Goal: Transaction & Acquisition: Purchase product/service

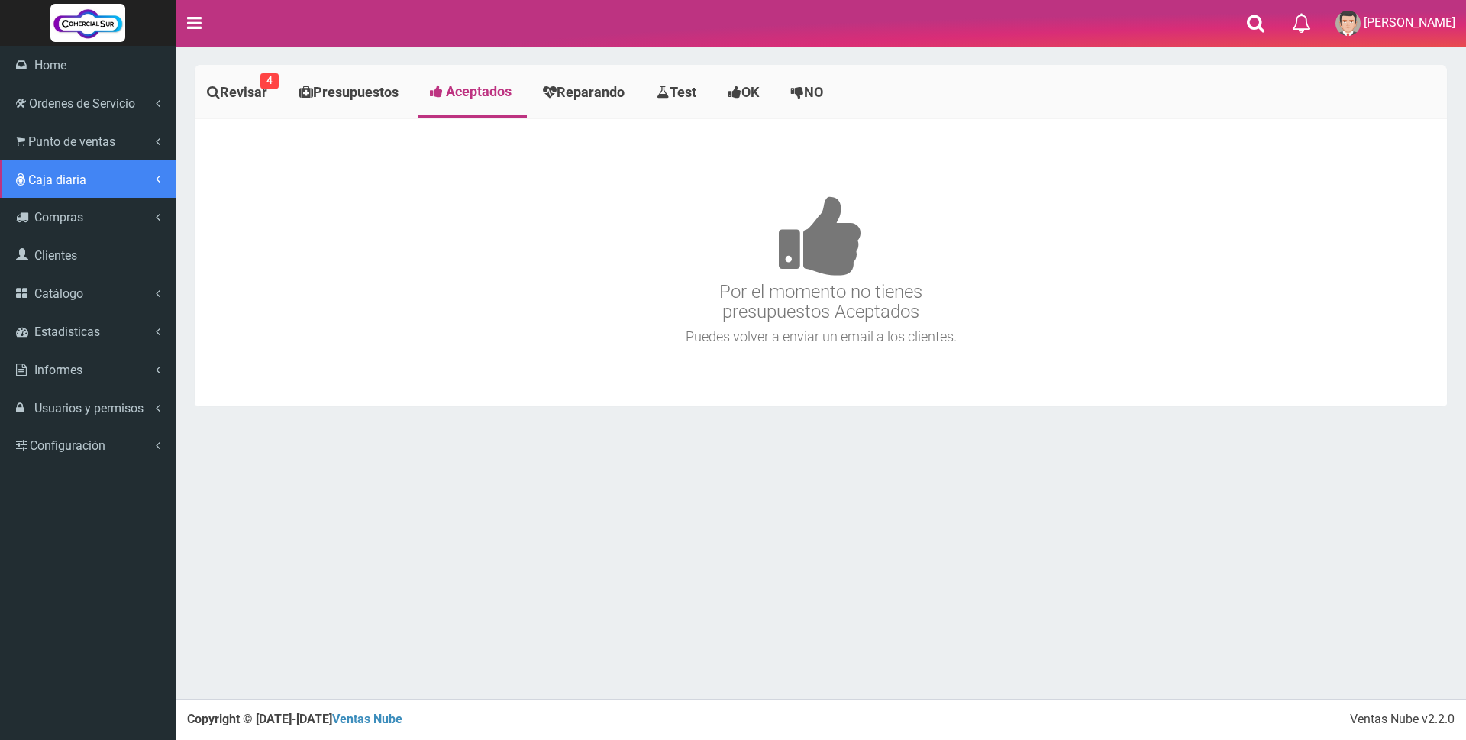
click at [72, 170] on link "Caja diaria" at bounding box center [88, 179] width 176 height 38
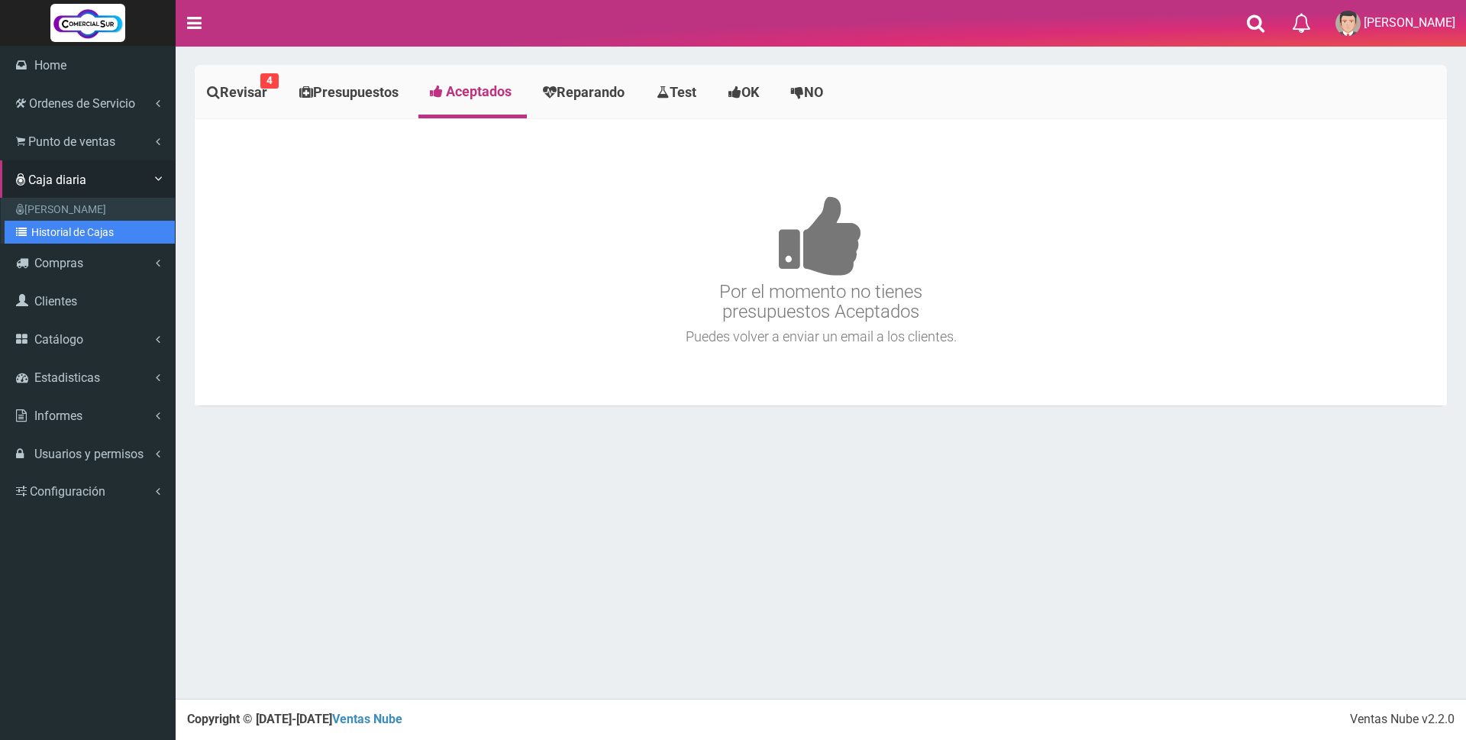
click at [66, 233] on link "Historial de Cajas" at bounding box center [90, 232] width 170 height 23
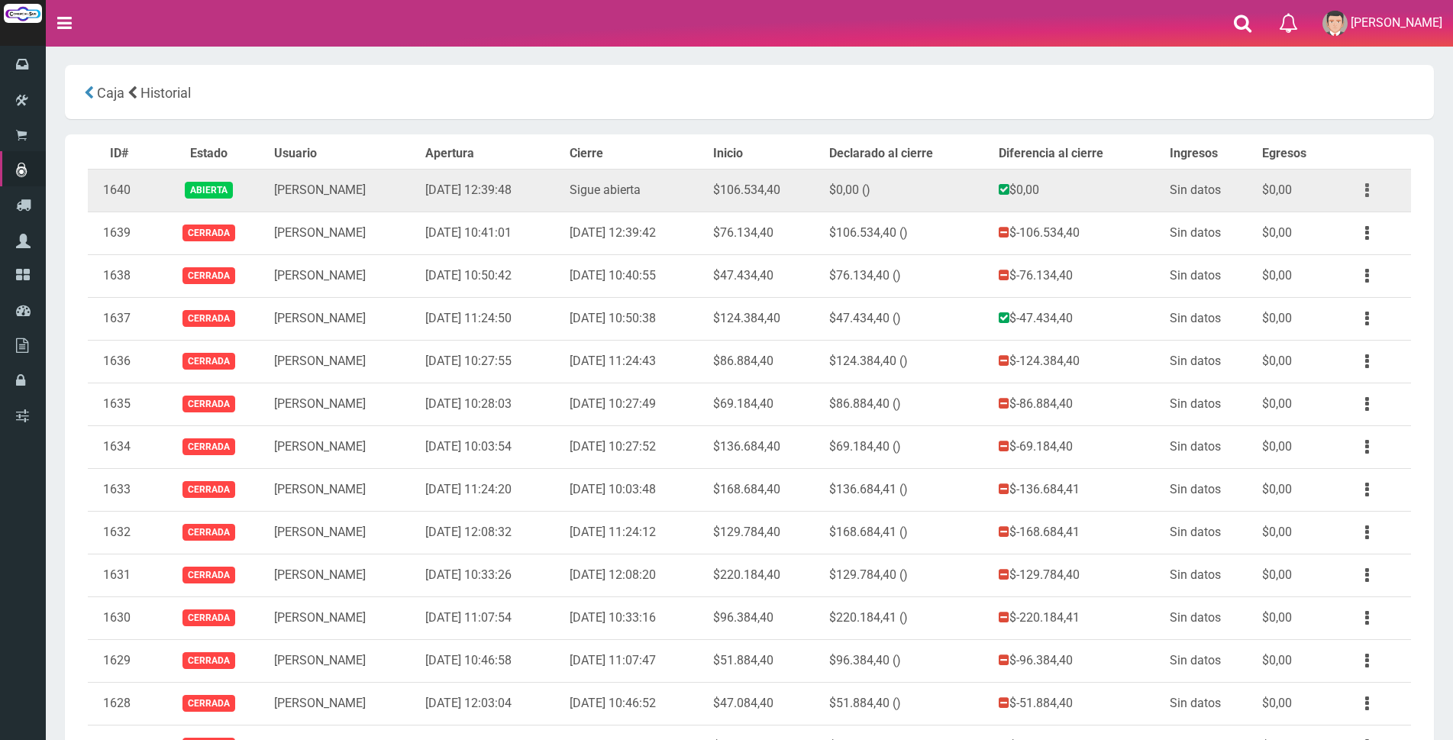
click at [1362, 186] on button "button" at bounding box center [1367, 190] width 34 height 27
click at [1357, 216] on link "Ver" at bounding box center [1323, 228] width 121 height 34
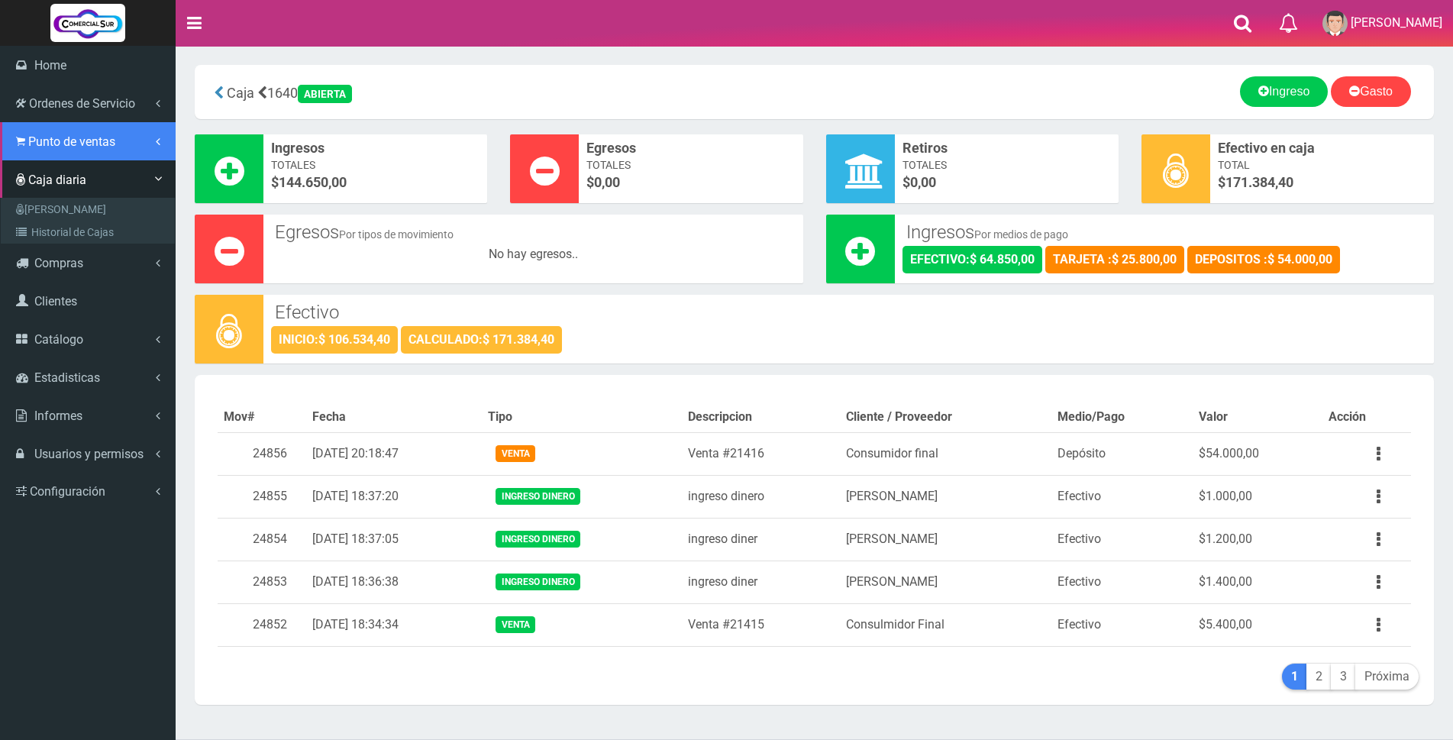
click at [34, 139] on span "Punto de ventas" at bounding box center [71, 141] width 87 height 15
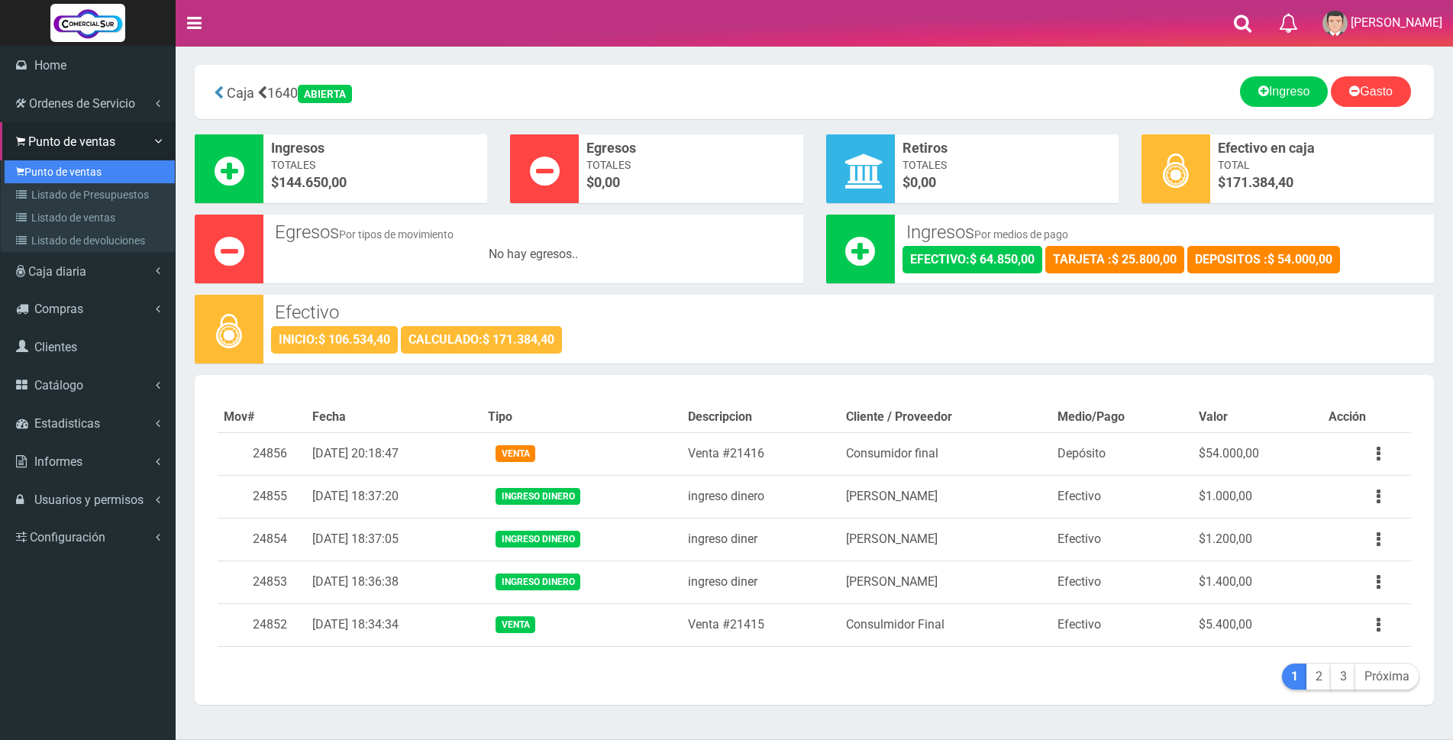
click at [41, 175] on link "Punto de ventas" at bounding box center [90, 171] width 170 height 23
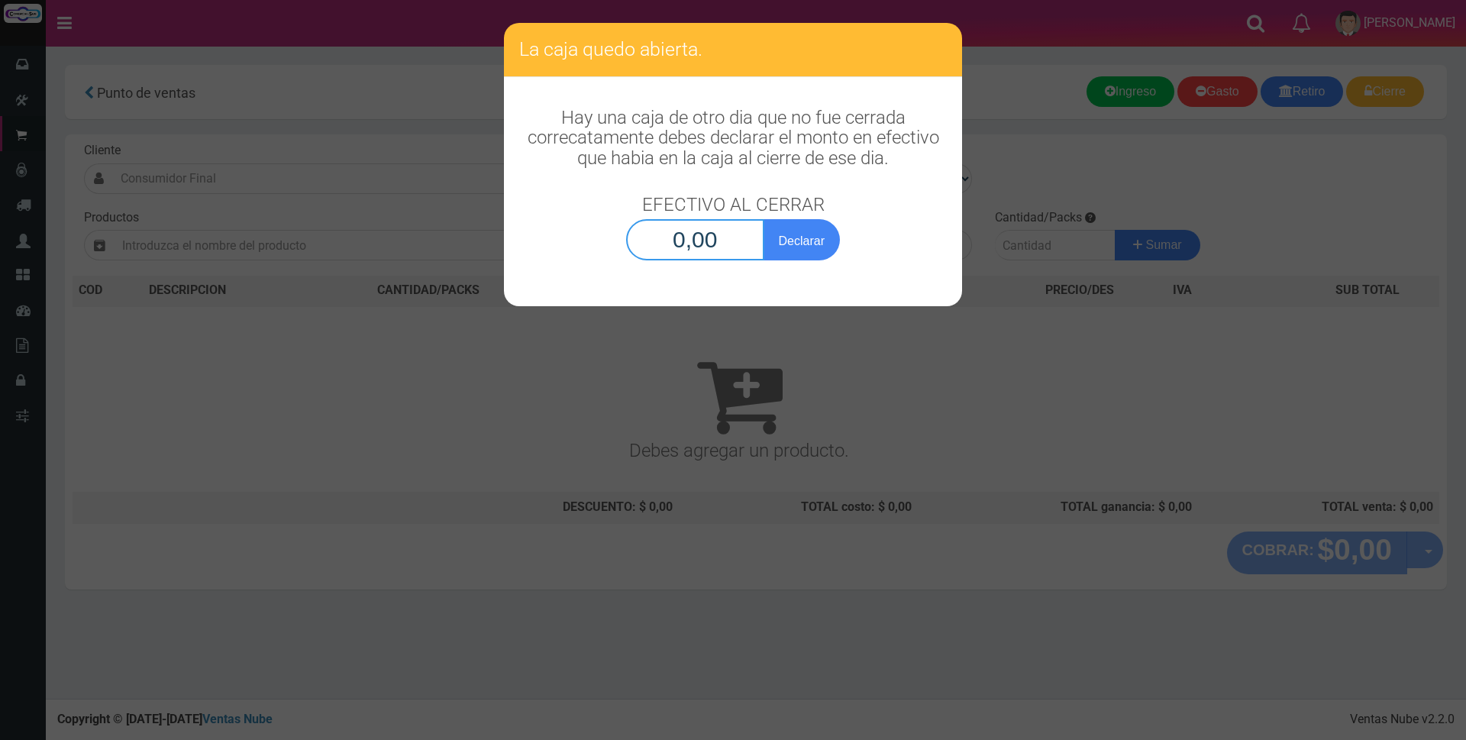
click at [689, 250] on input "0,00" at bounding box center [695, 239] width 138 height 41
type input "171.384,40"
click at [817, 240] on button "Declarar" at bounding box center [801, 239] width 76 height 41
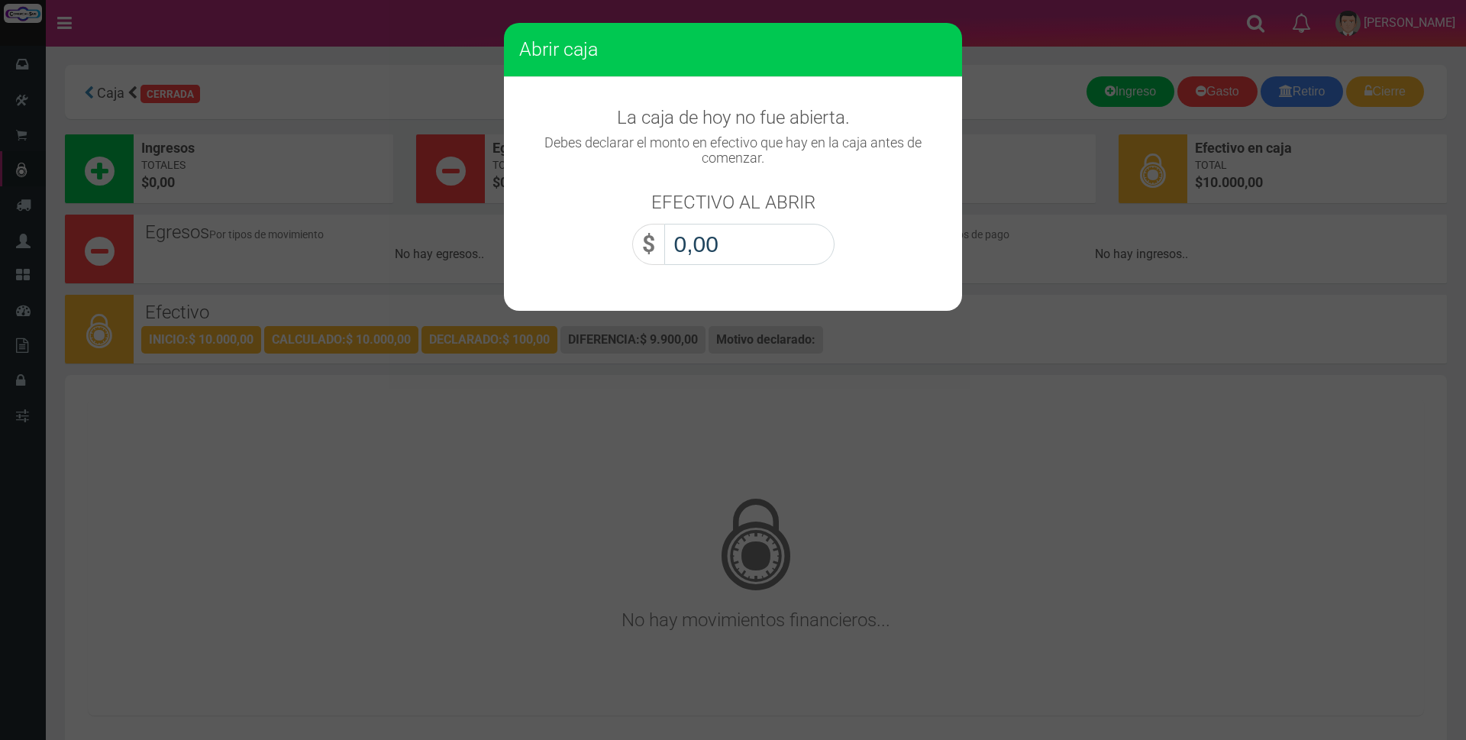
click at [801, 242] on input "0,00" at bounding box center [749, 244] width 170 height 41
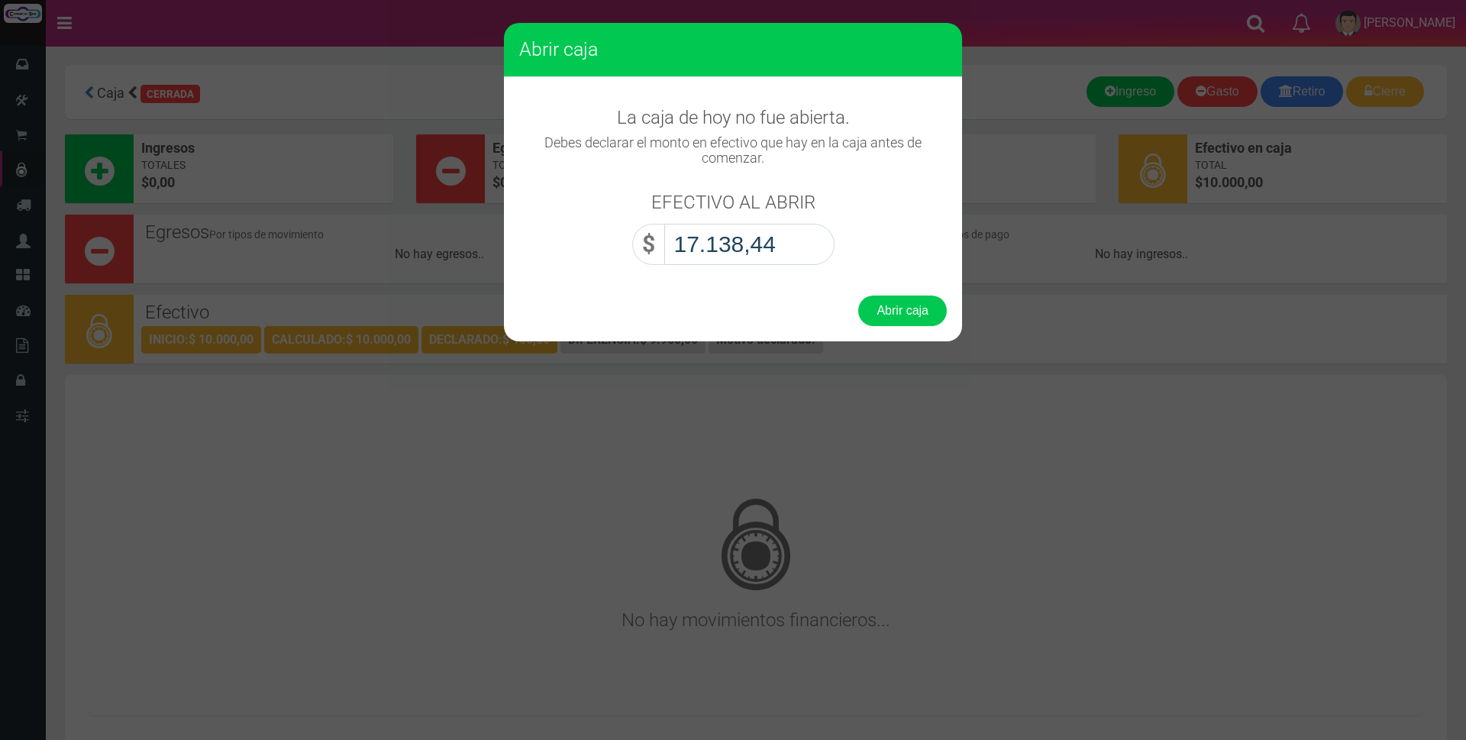
type input "171.384,40"
click at [891, 302] on button "Abrir caja" at bounding box center [902, 310] width 89 height 31
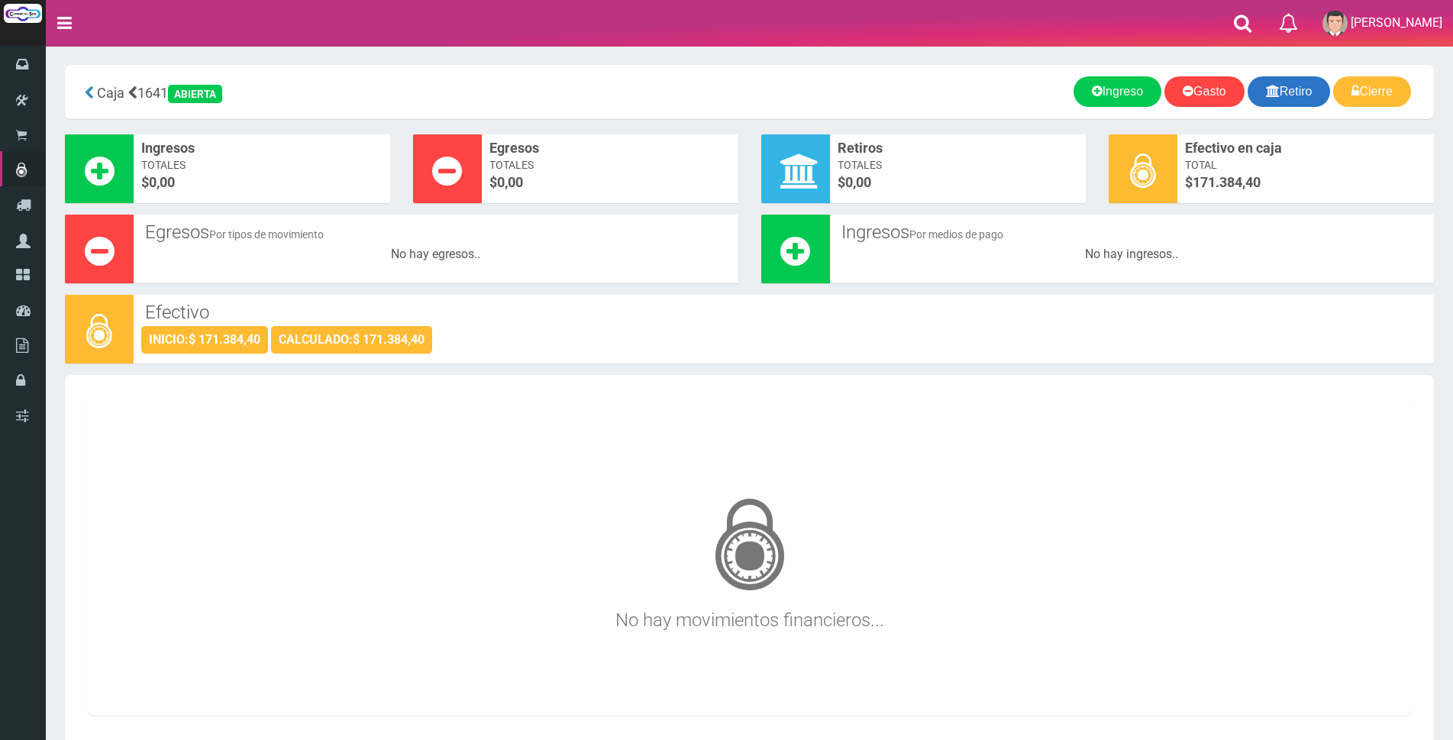
click at [1285, 92] on link "Retiro" at bounding box center [1288, 91] width 83 height 31
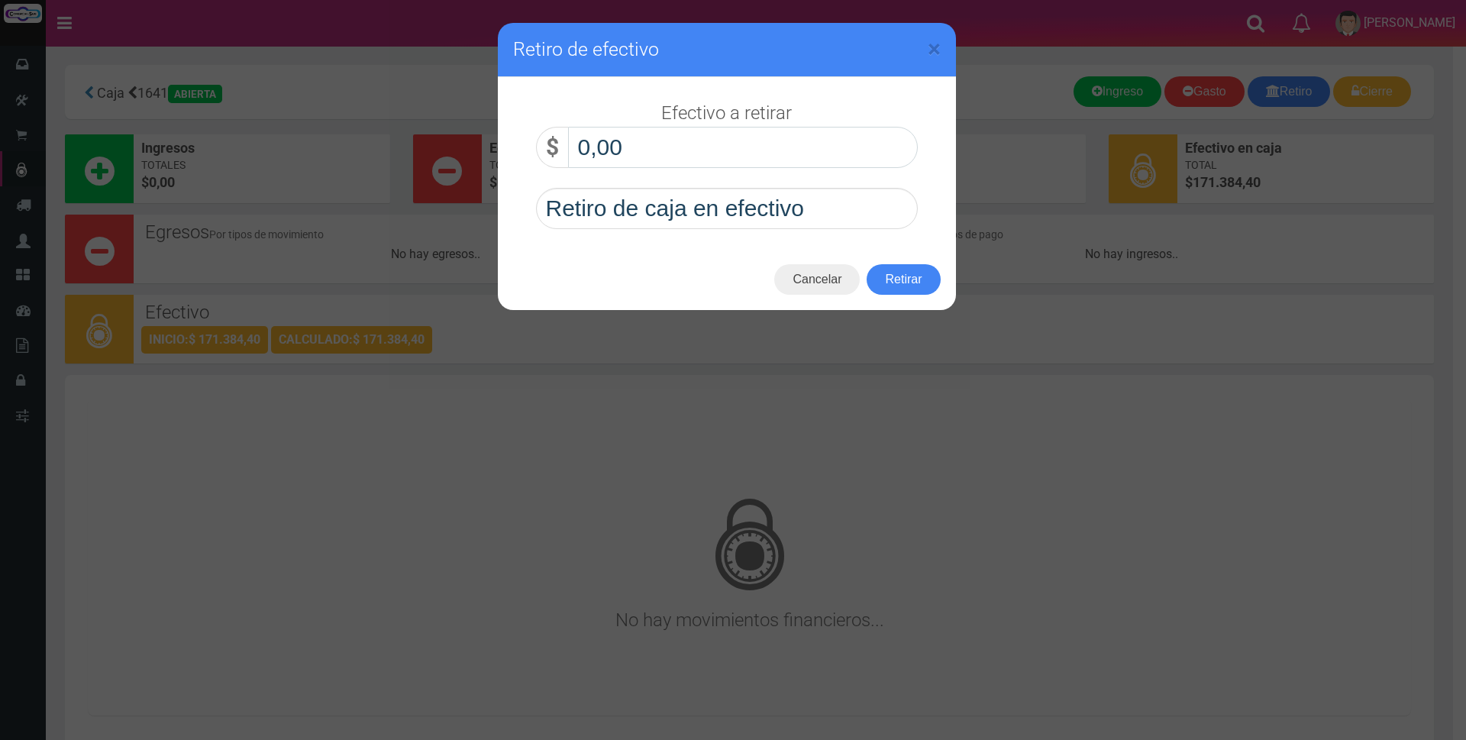
click at [779, 151] on input "0,00" at bounding box center [743, 147] width 350 height 41
type input "140.000,00"
click at [885, 283] on button "Retirar" at bounding box center [903, 279] width 73 height 31
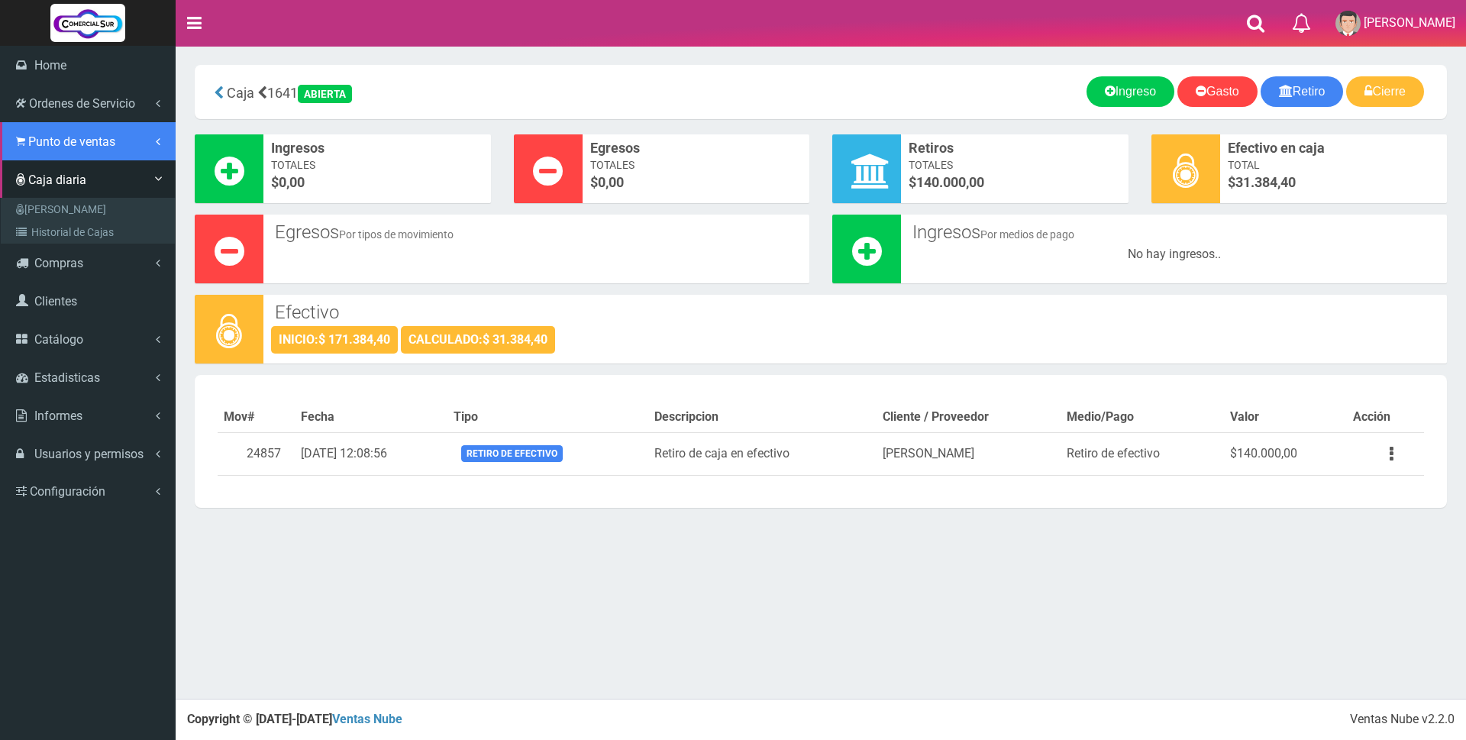
click at [27, 138] on link "Punto de ventas" at bounding box center [88, 141] width 176 height 38
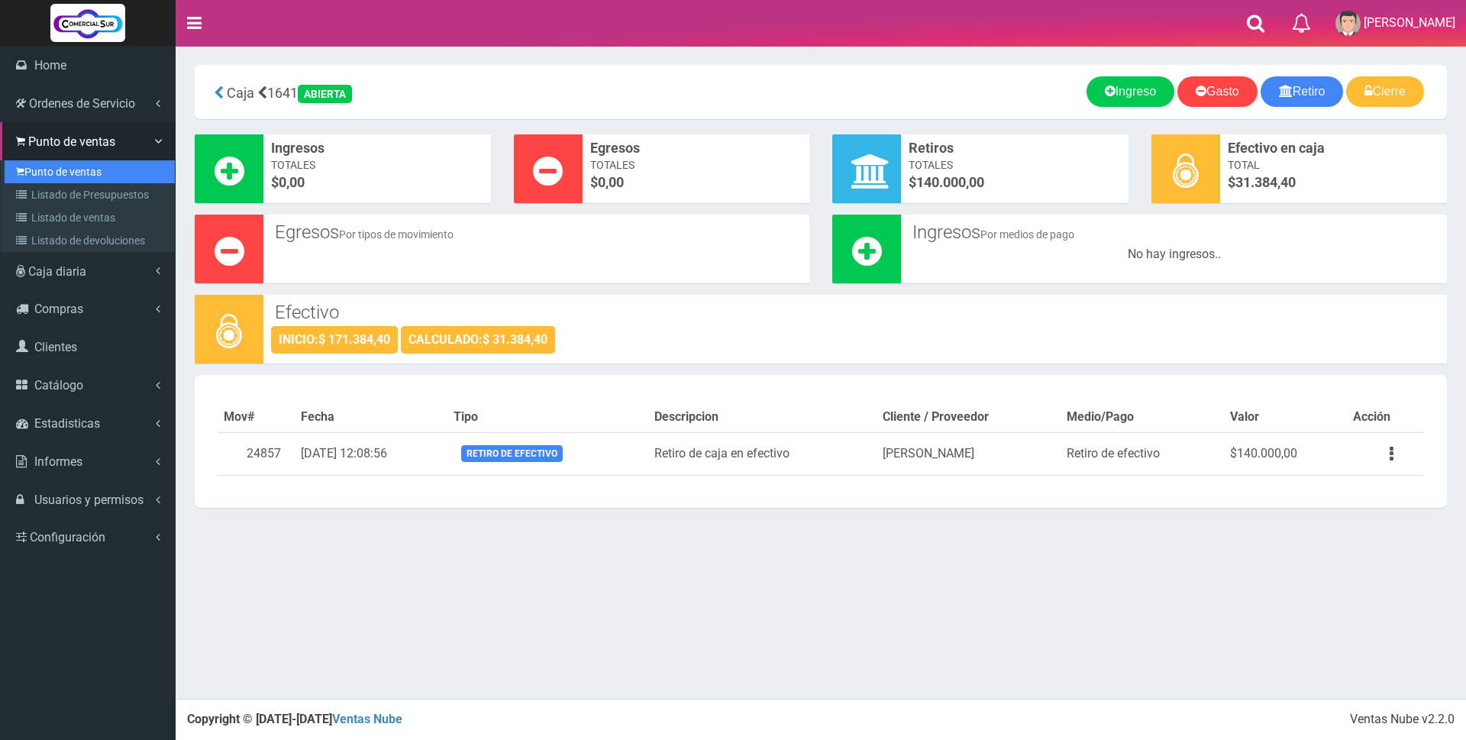
click at [47, 174] on link "Punto de ventas" at bounding box center [90, 171] width 170 height 23
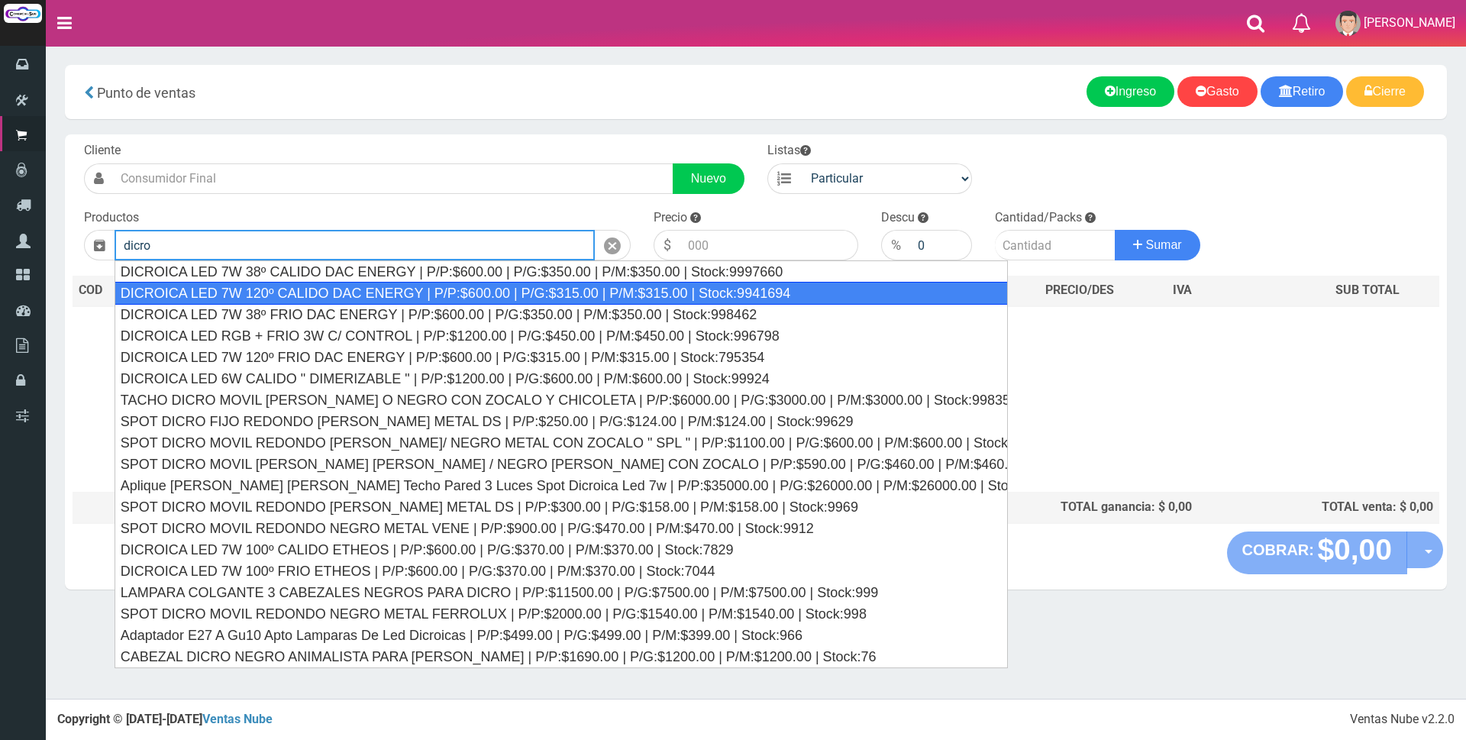
drag, startPoint x: 457, startPoint y: 296, endPoint x: 636, endPoint y: 290, distance: 178.8
click at [458, 296] on div "DICROICA LED 7W 120º CALIDO DAC ENERGY | P/P:$600.00 | P/G:$315.00 | P/M:$315.0…" at bounding box center [561, 293] width 893 height 23
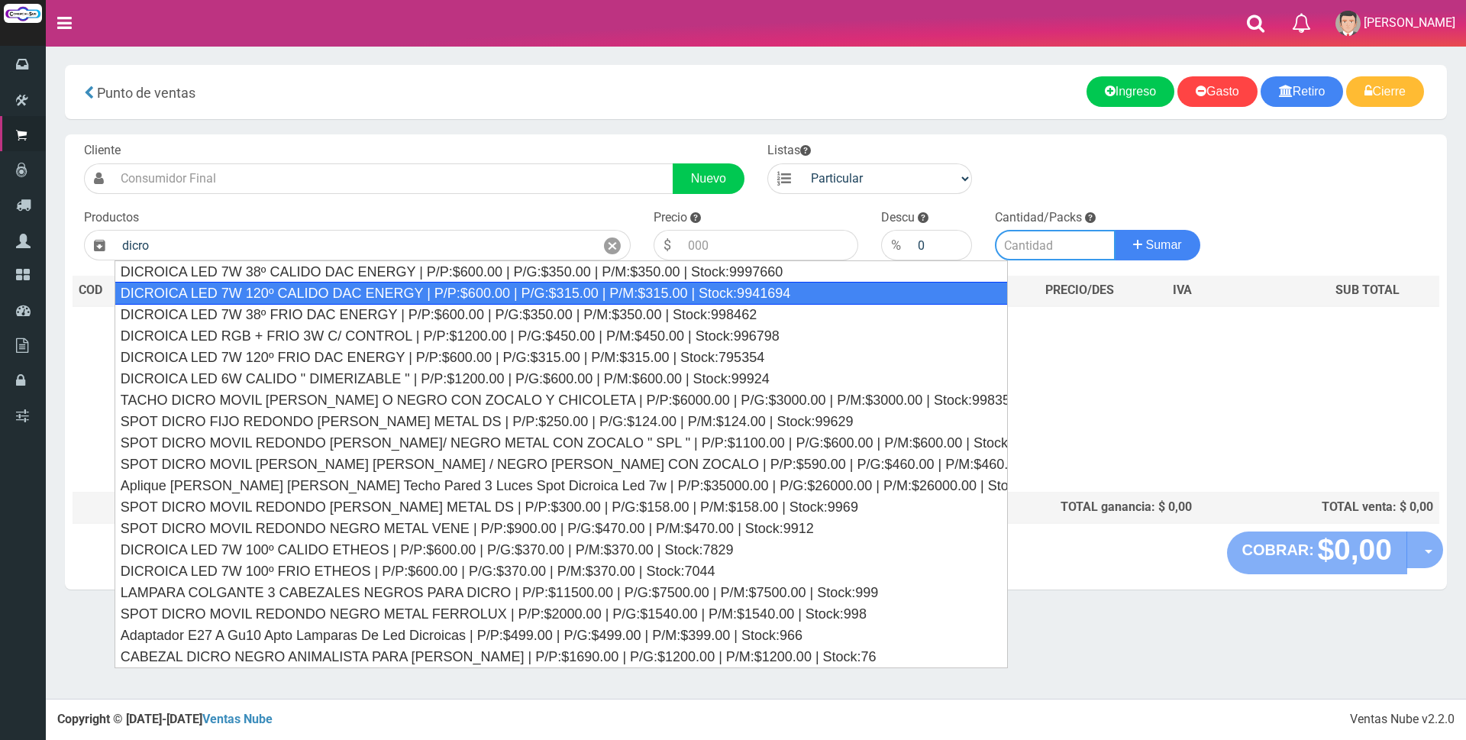
type input "DICROICA LED 7W 120º CALIDO DAC ENERGY | P/P:$600.00 | P/G:$315.00 | P/M:$315.0…"
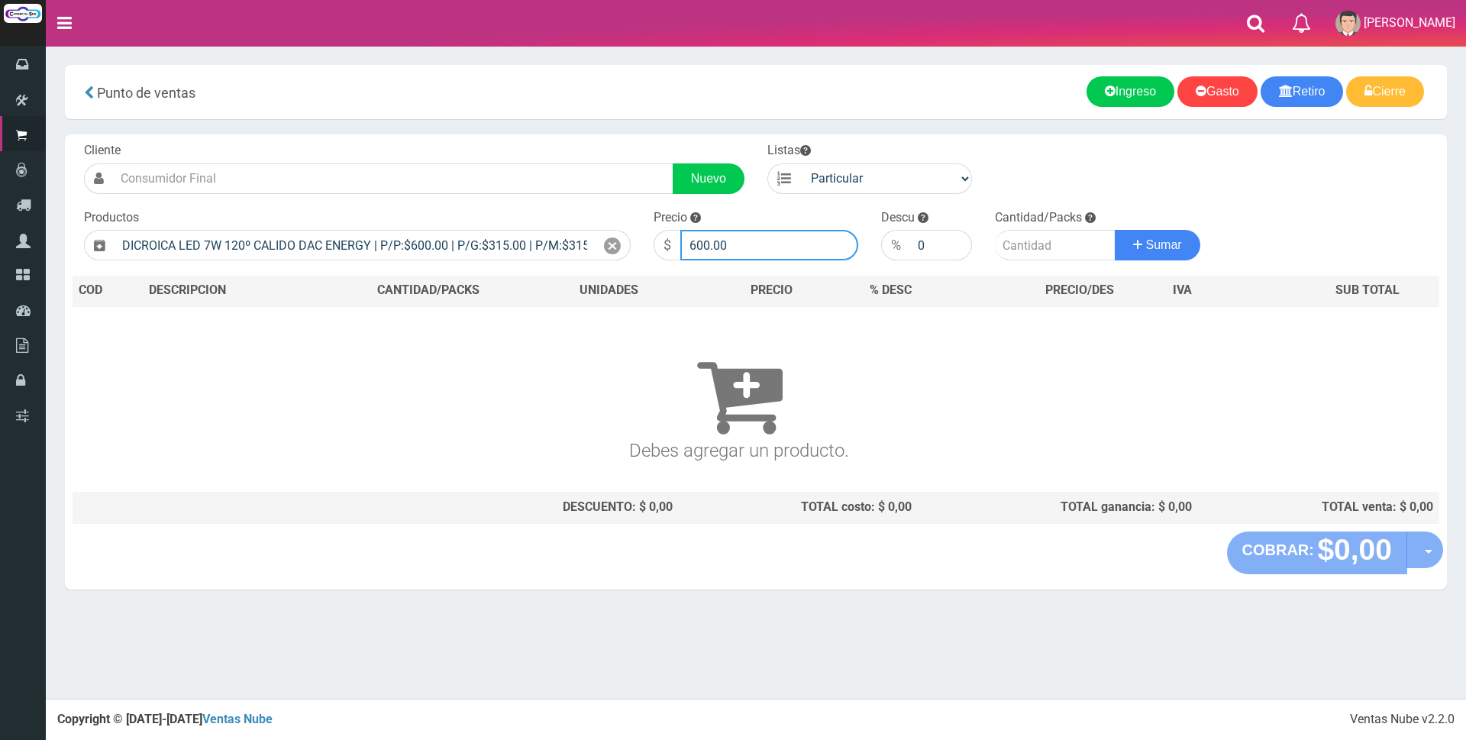
click at [746, 252] on input "600.00" at bounding box center [769, 245] width 178 height 31
type input "6"
type input "1875"
click at [1008, 248] on input "number" at bounding box center [1055, 245] width 121 height 31
type input "4"
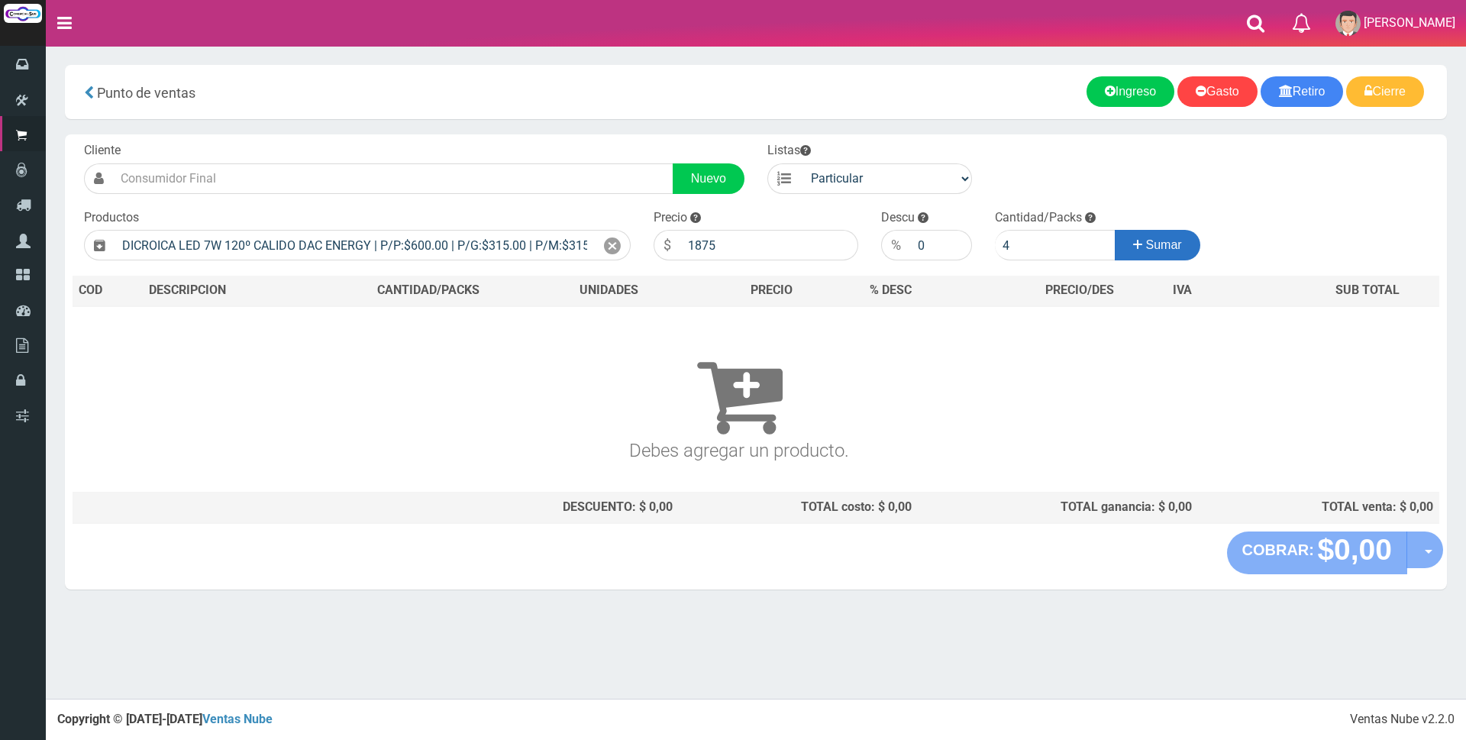
click at [1154, 257] on button "Sumar" at bounding box center [1158, 245] width 86 height 31
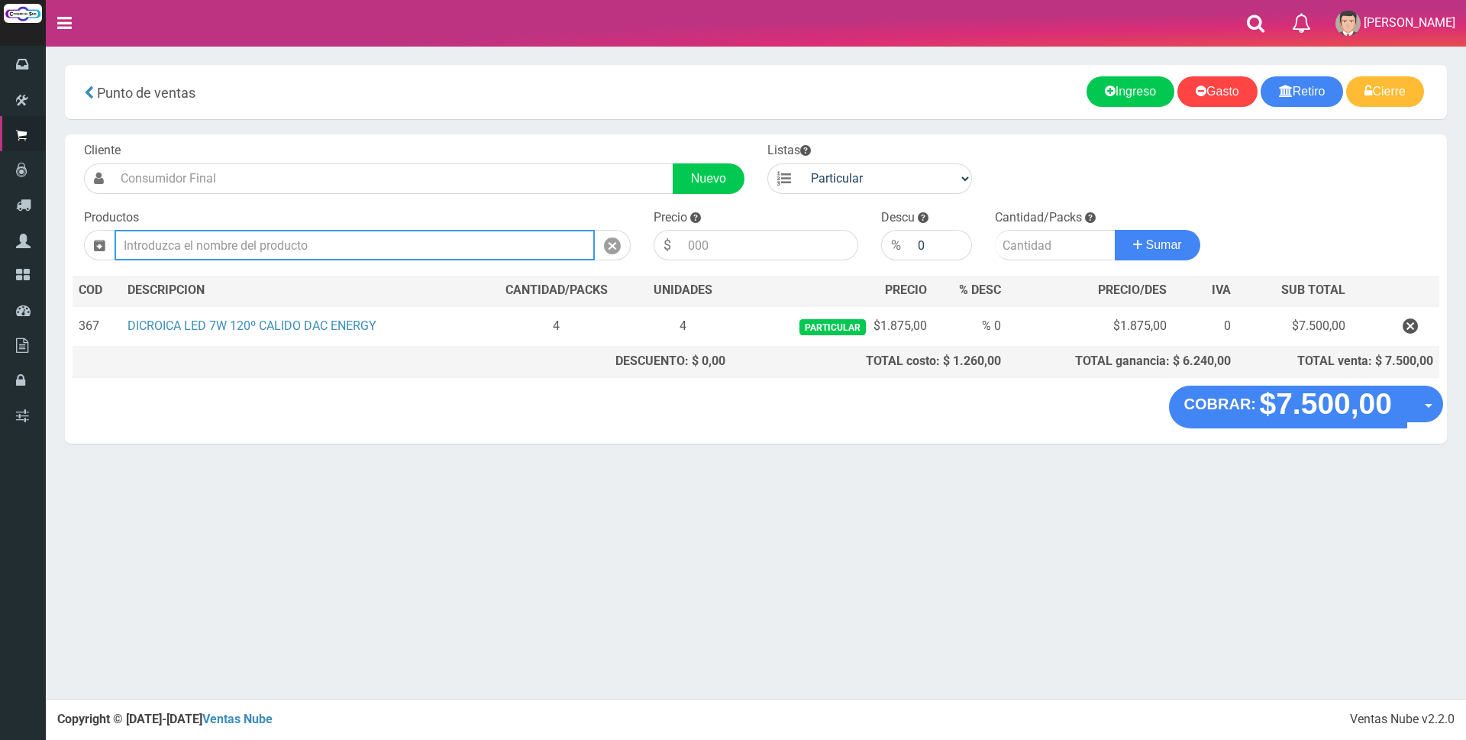
click at [218, 257] on input "text" at bounding box center [355, 245] width 480 height 31
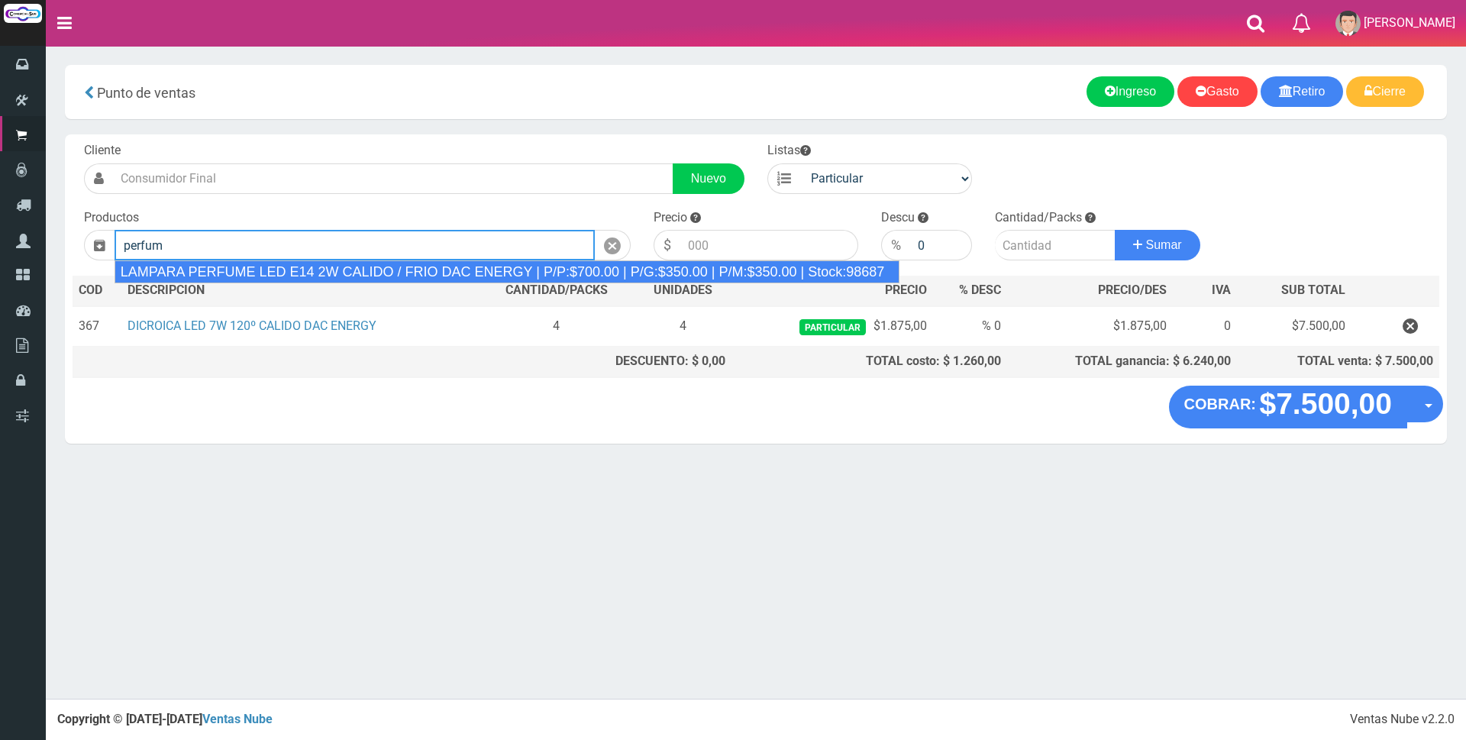
click at [218, 266] on div "LAMPARA PERFUME LED E14 2W CALIDO / FRIO DAC ENERGY | P/P:$700.00 | P/G:$350.00…" at bounding box center [508, 271] width 786 height 23
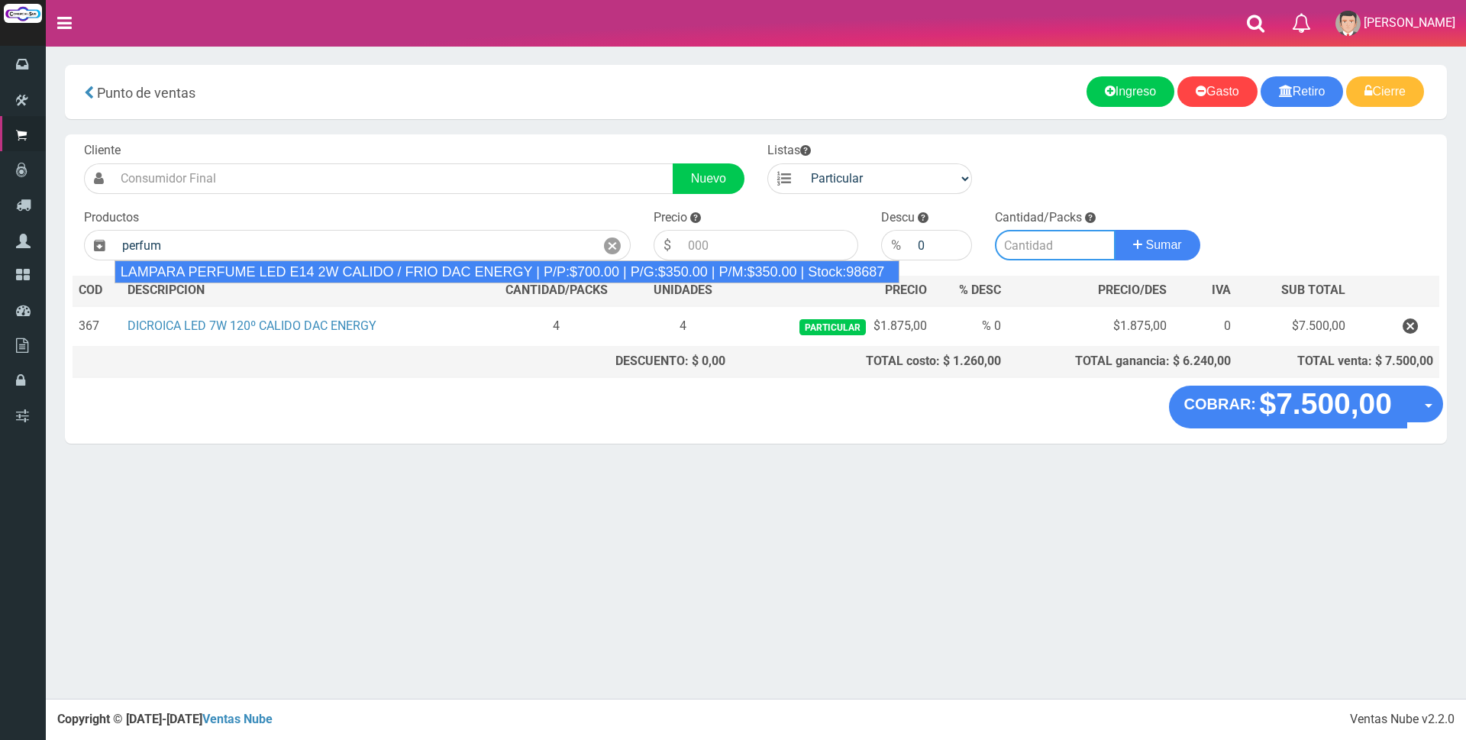
type input "LAMPARA PERFUME LED E14 2W CALIDO / FRIO DAC ENERGY | P/P:$700.00 | P/G:$350.00…"
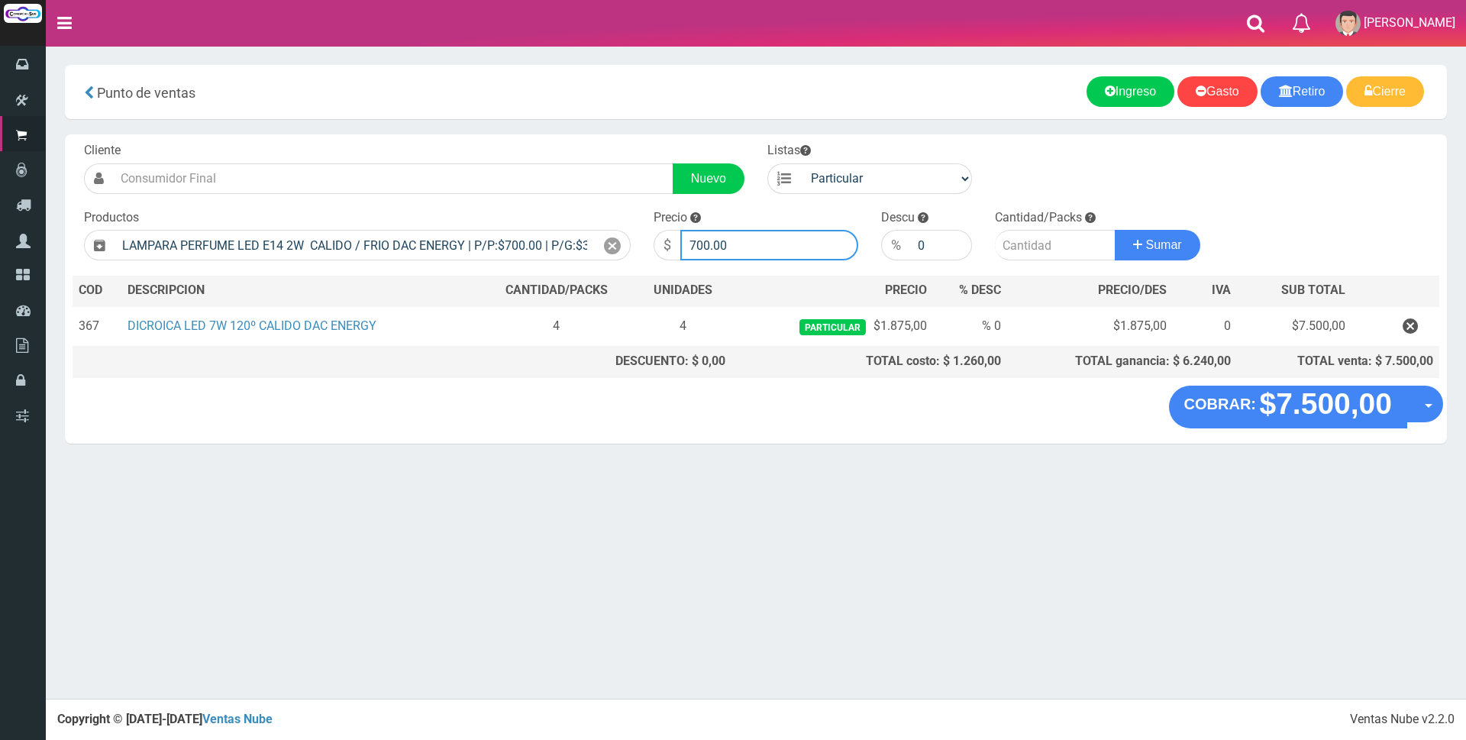
click at [752, 250] on input "700.00" at bounding box center [769, 245] width 178 height 31
type input "7"
type input "3000"
click at [1004, 237] on input "number" at bounding box center [1055, 245] width 121 height 31
type input "1"
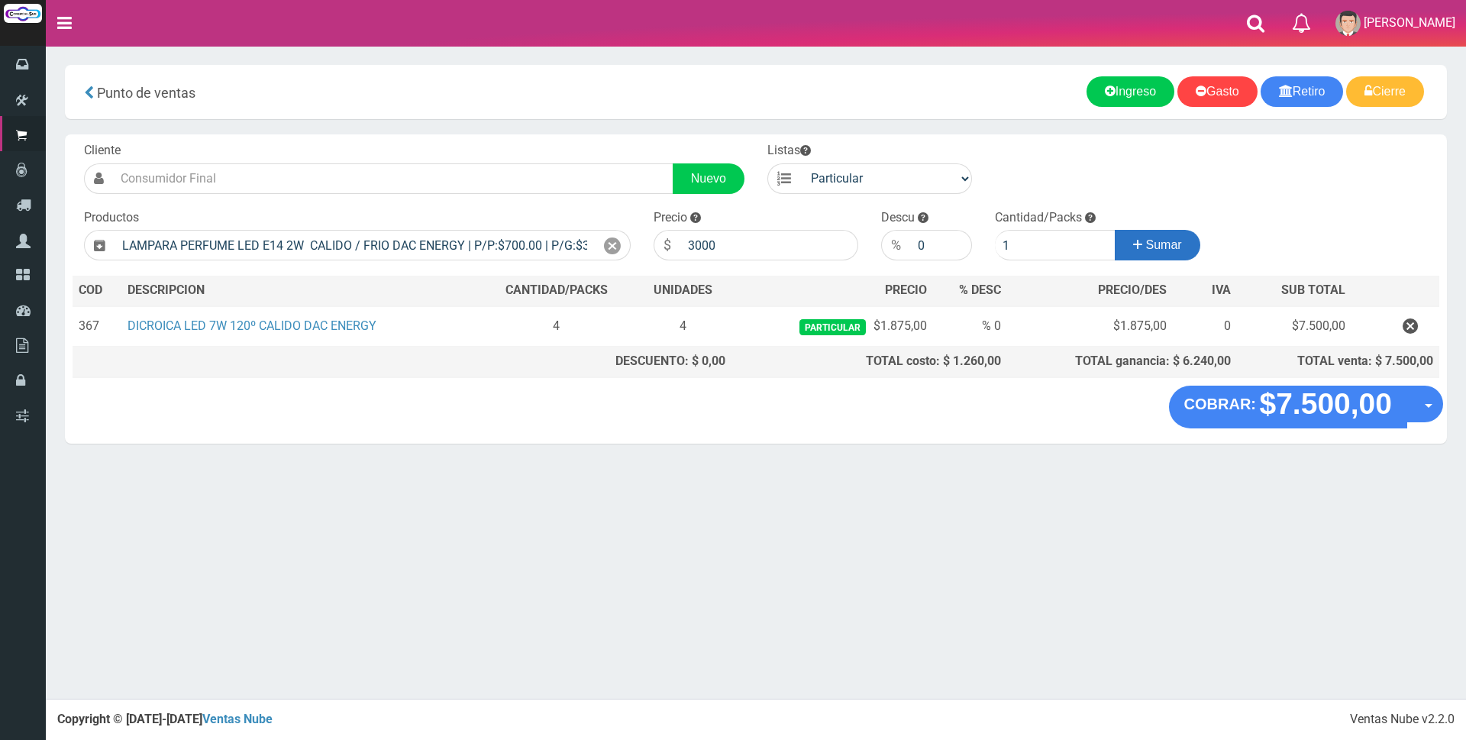
click at [1176, 247] on span "Sumar" at bounding box center [1164, 244] width 36 height 13
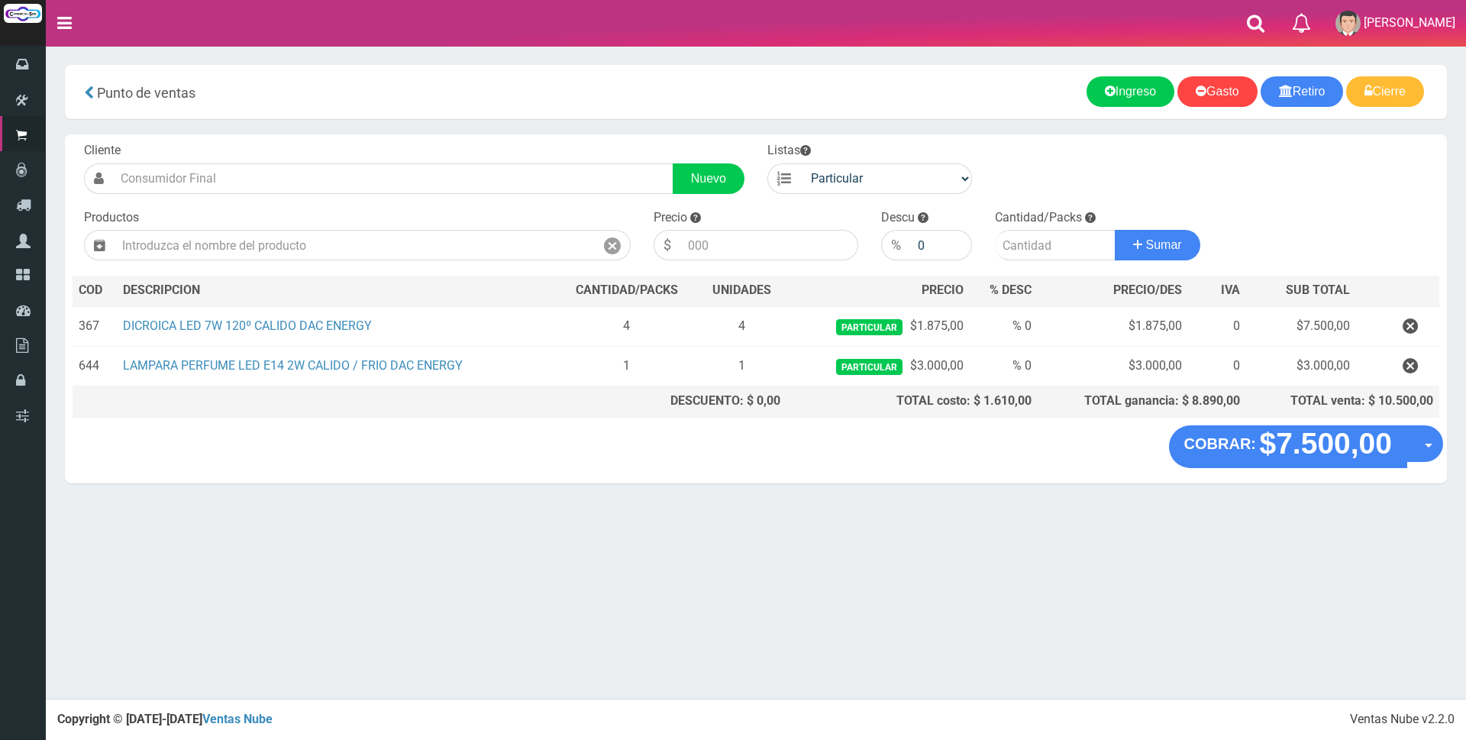
click at [1247, 419] on div "Cliente Nuevo Listas Particular Gremio Mayoristas Productos 0" at bounding box center [756, 279] width 1382 height 291
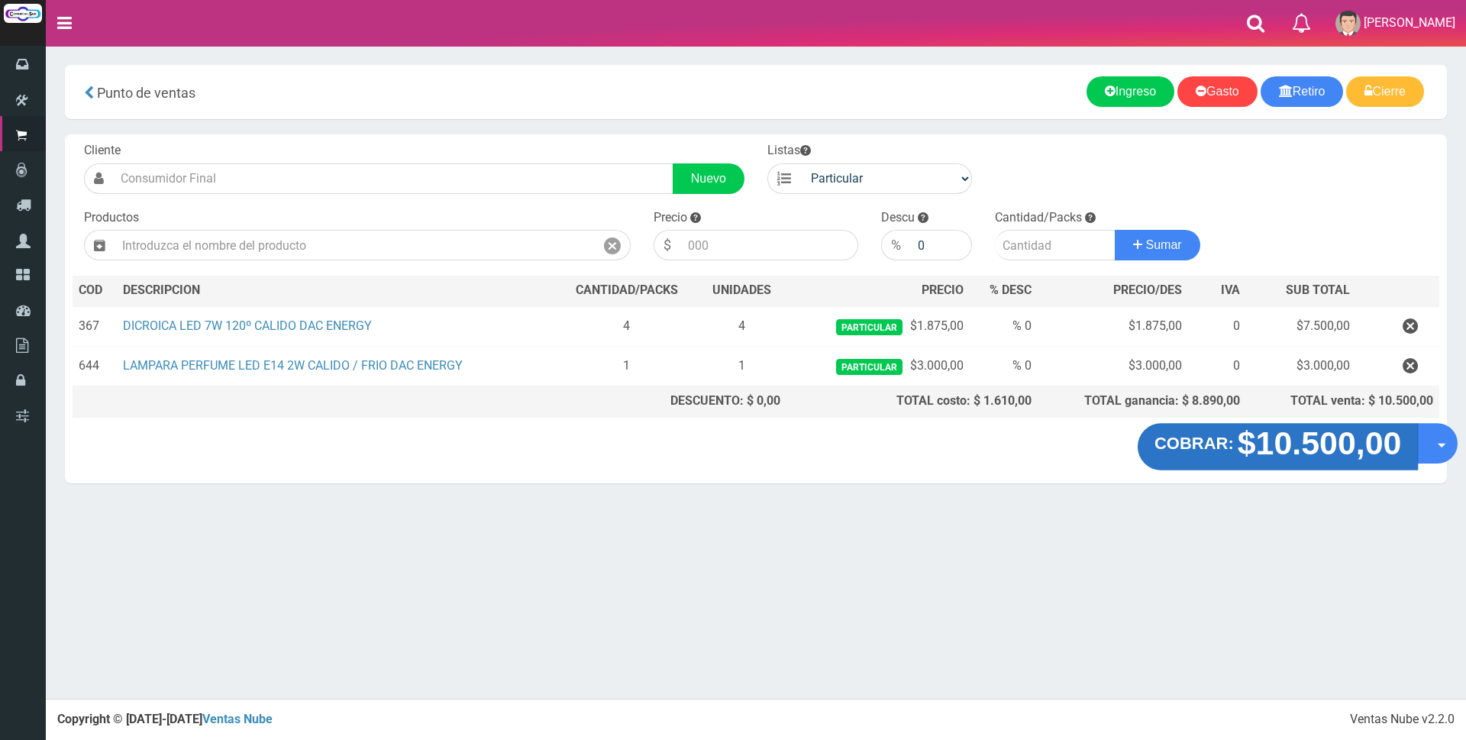
click at [1241, 438] on strong "$10.500,00" at bounding box center [1320, 443] width 164 height 36
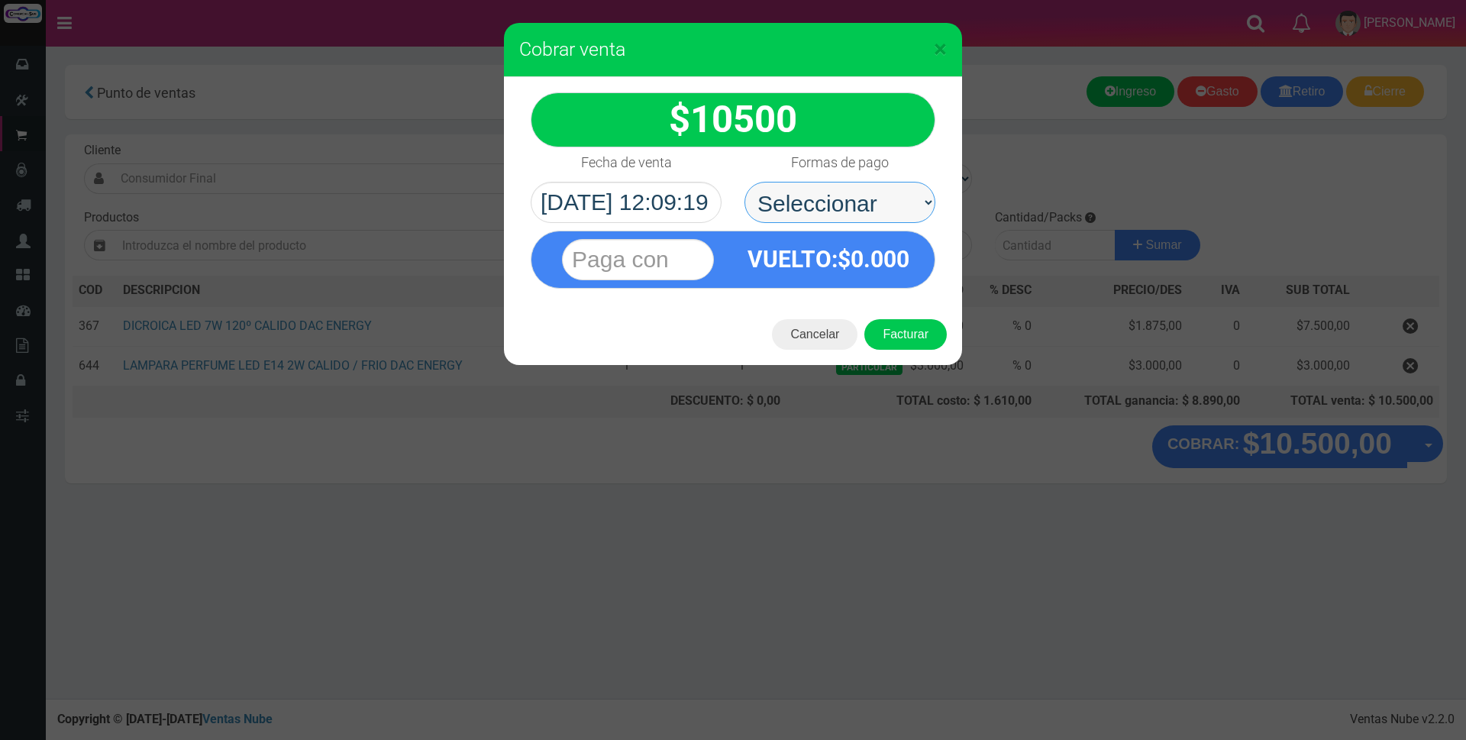
click at [852, 192] on select "Seleccionar Efectivo Tarjeta de Crédito Depósito Débito" at bounding box center [839, 202] width 191 height 41
select select "Tarjeta de Crédito"
click at [744, 182] on select "Seleccionar Efectivo Tarjeta de Crédito Depósito Débito" at bounding box center [839, 202] width 191 height 41
click at [700, 261] on input "text" at bounding box center [638, 259] width 152 height 41
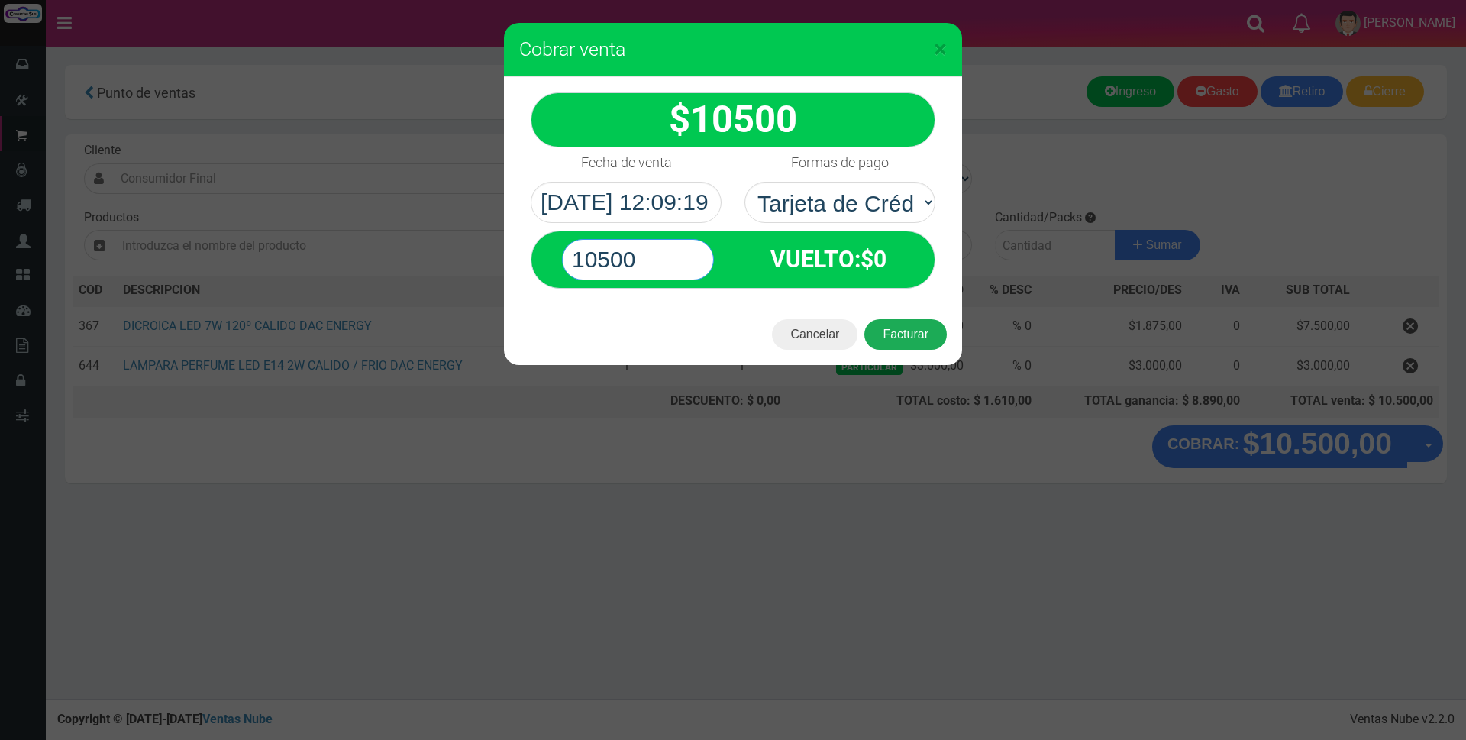
type input "10500"
click at [892, 337] on button "Facturar" at bounding box center [905, 334] width 82 height 31
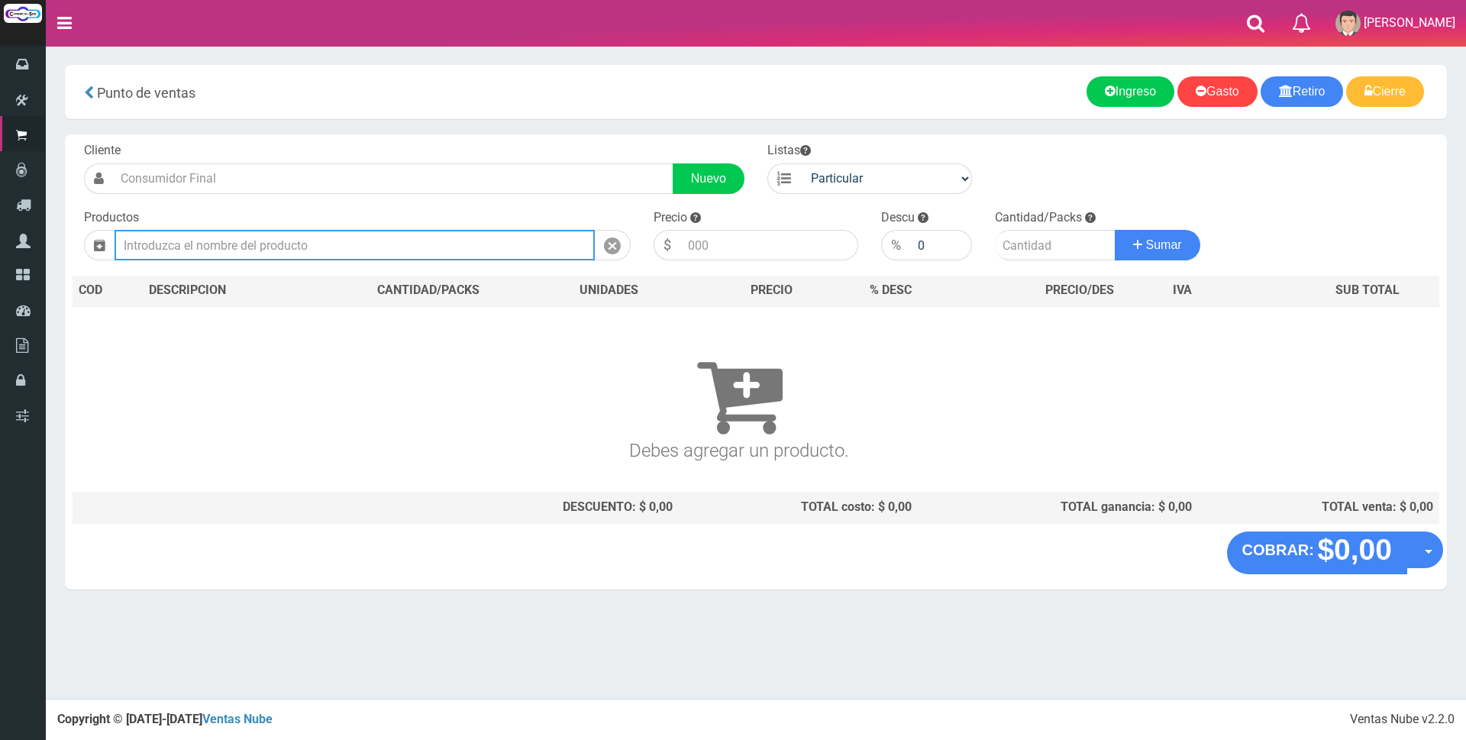
click at [479, 240] on input "text" at bounding box center [355, 245] width 480 height 31
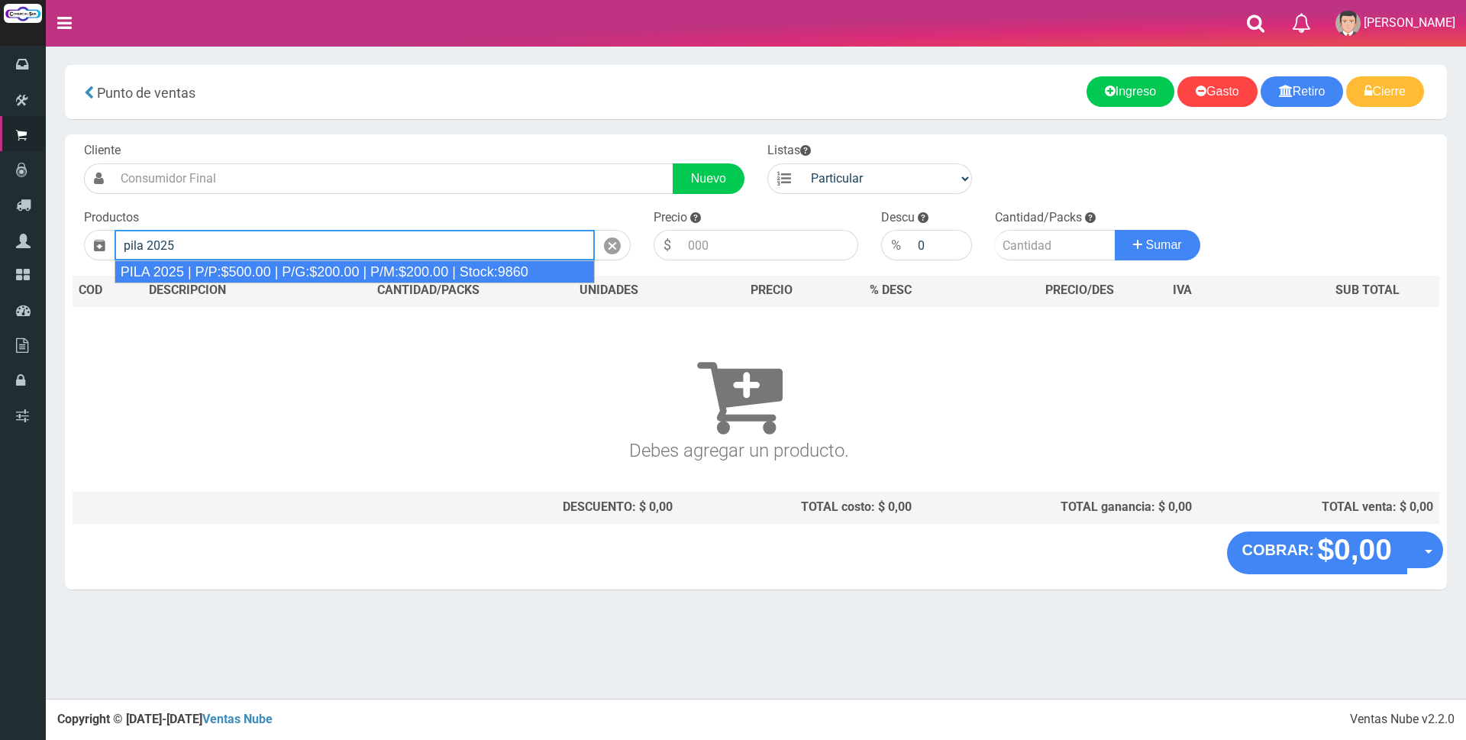
click at [450, 270] on div "PILA 2025 | P/P:$500.00 | P/G:$200.00 | P/M:$200.00 | Stock:9860" at bounding box center [355, 271] width 480 height 23
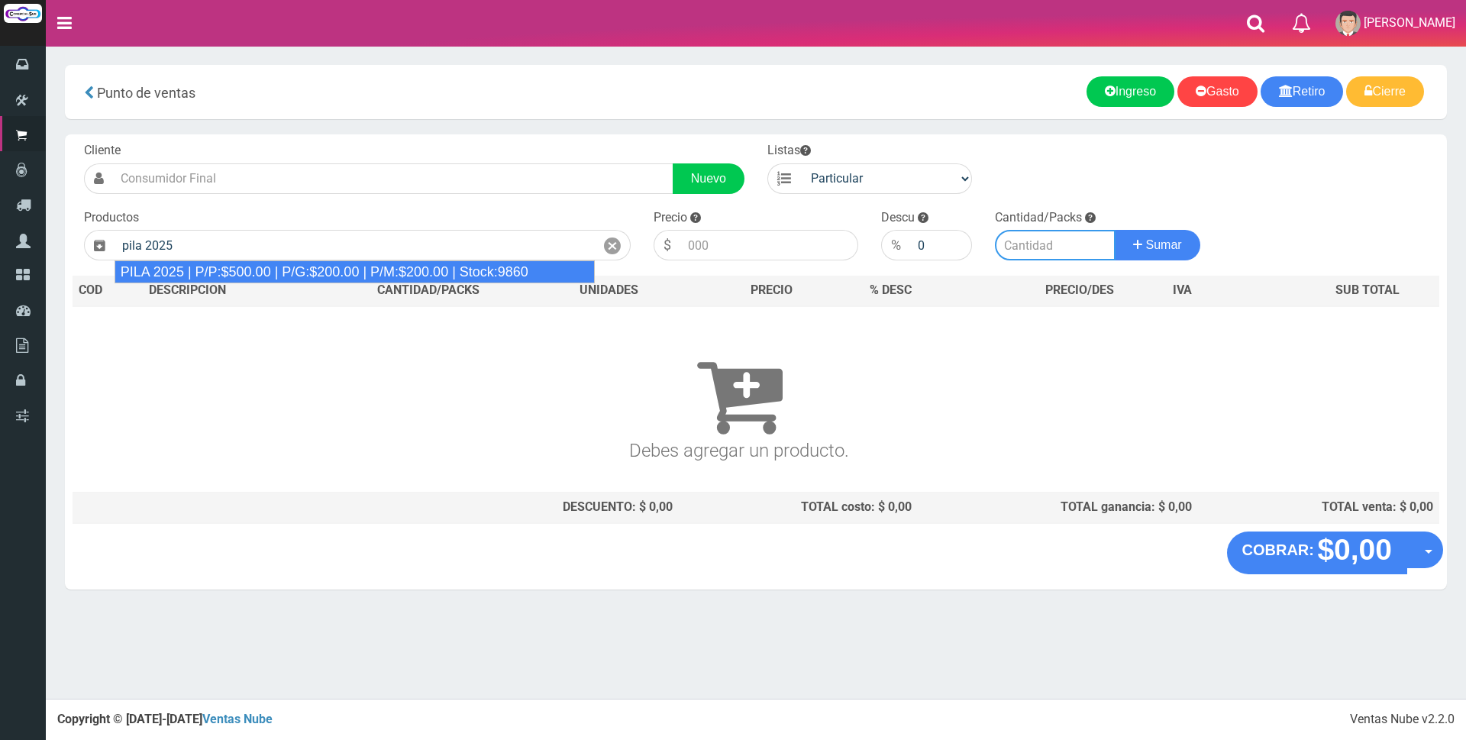
type input "PILA 2025 | P/P:$500.00 | P/G:$200.00 | P/M:$200.00 | Stock:9860"
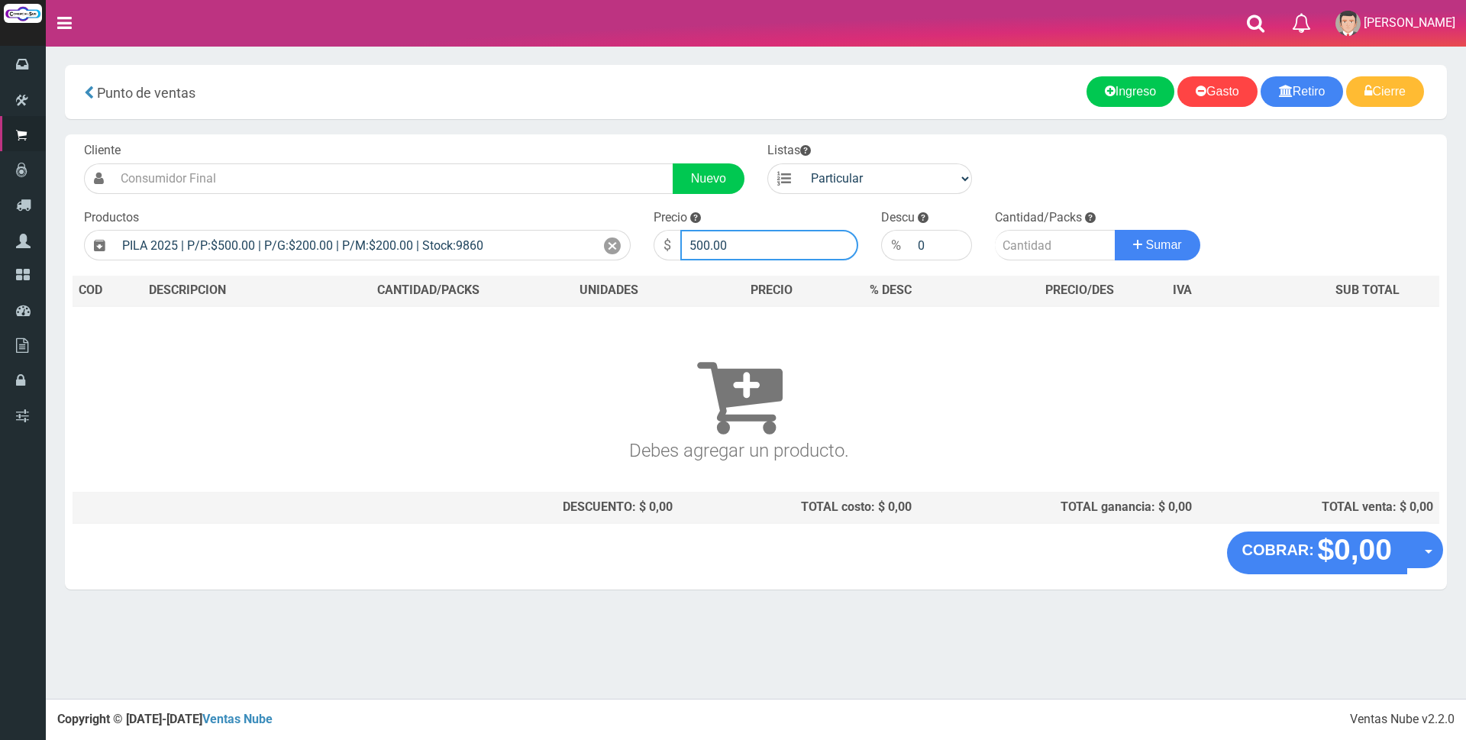
click at [743, 249] on input "500.00" at bounding box center [769, 245] width 178 height 31
type input "5"
type input "1500"
click at [1018, 240] on input "number" at bounding box center [1055, 245] width 121 height 31
type input "4"
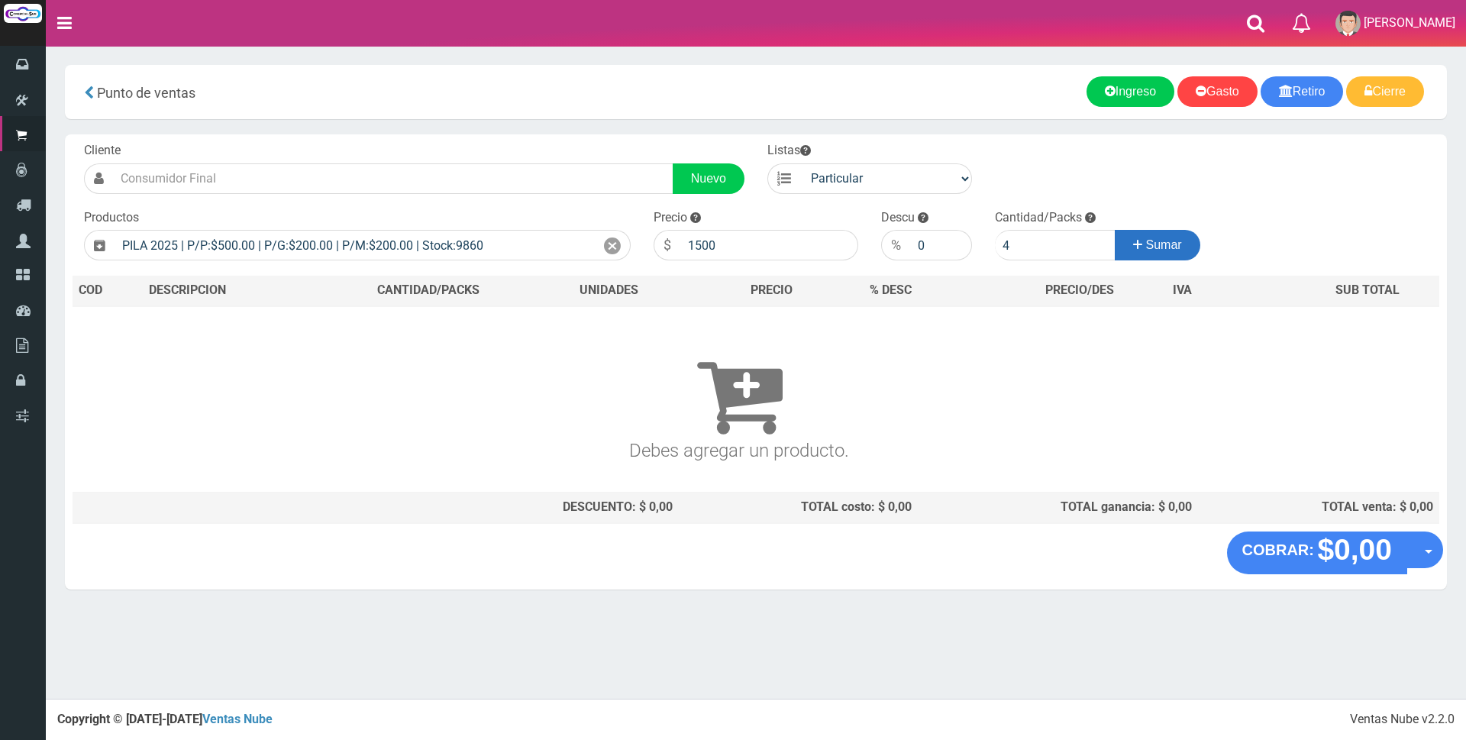
click at [1152, 248] on span "Sumar" at bounding box center [1164, 244] width 36 height 13
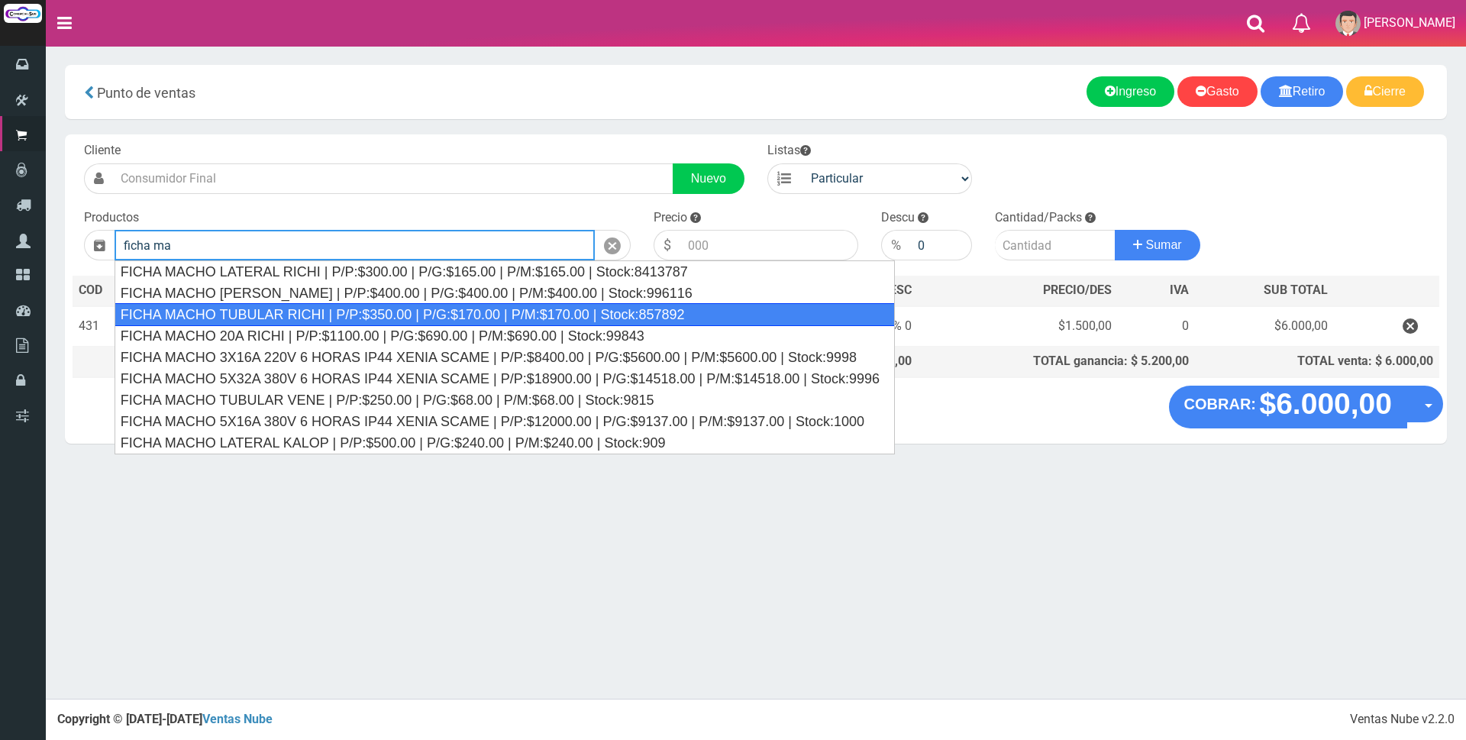
click at [476, 308] on div "FICHA MACHO TUBULAR RICHI | P/P:$350.00 | P/G:$170.00 | P/M:$170.00 | Stock:857…" at bounding box center [505, 314] width 780 height 23
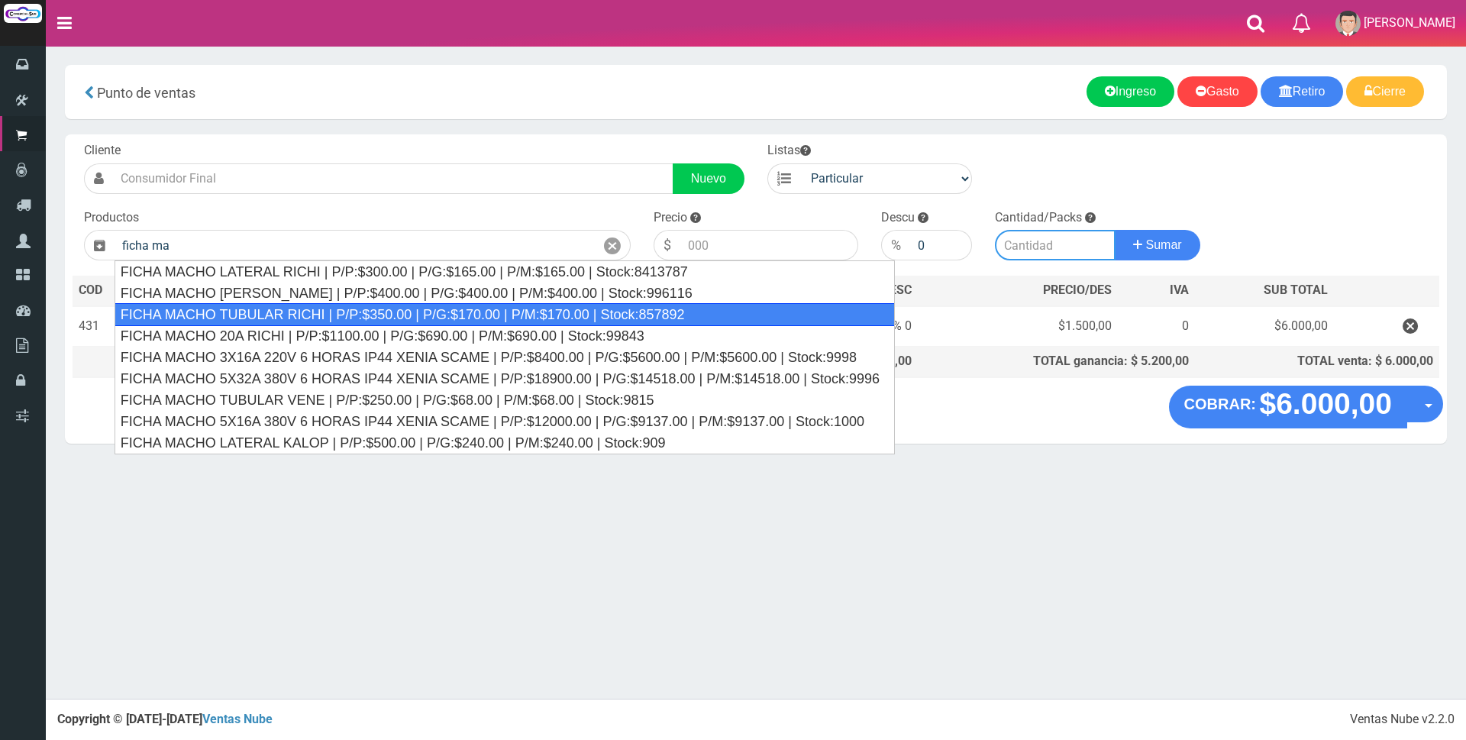
type input "FICHA MACHO TUBULAR RICHI | P/P:$350.00 | P/G:$170.00 | P/M:$170.00 | Stock:857…"
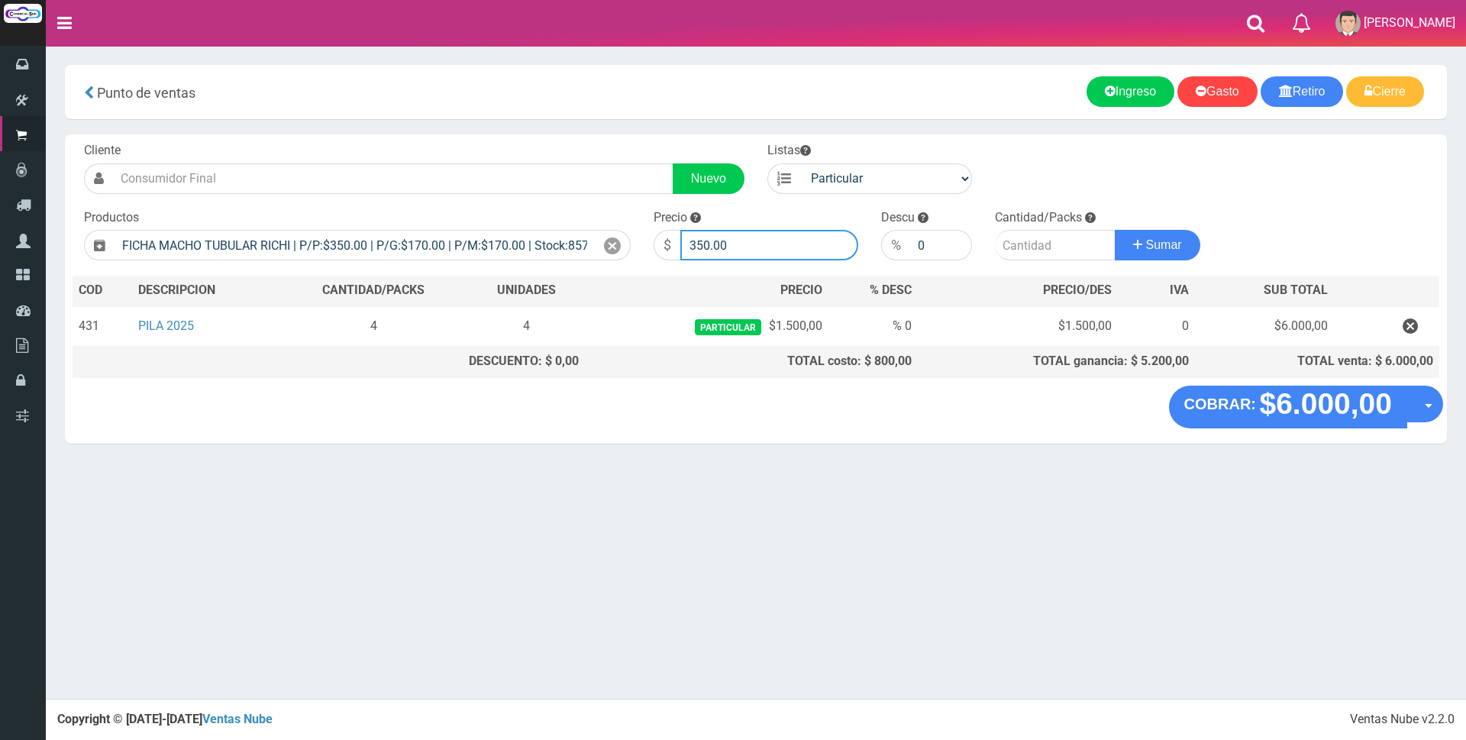
click at [772, 240] on input "350.00" at bounding box center [769, 245] width 178 height 31
type input "3"
type input "3000"
click at [1008, 249] on input "number" at bounding box center [1055, 245] width 121 height 31
type input "1"
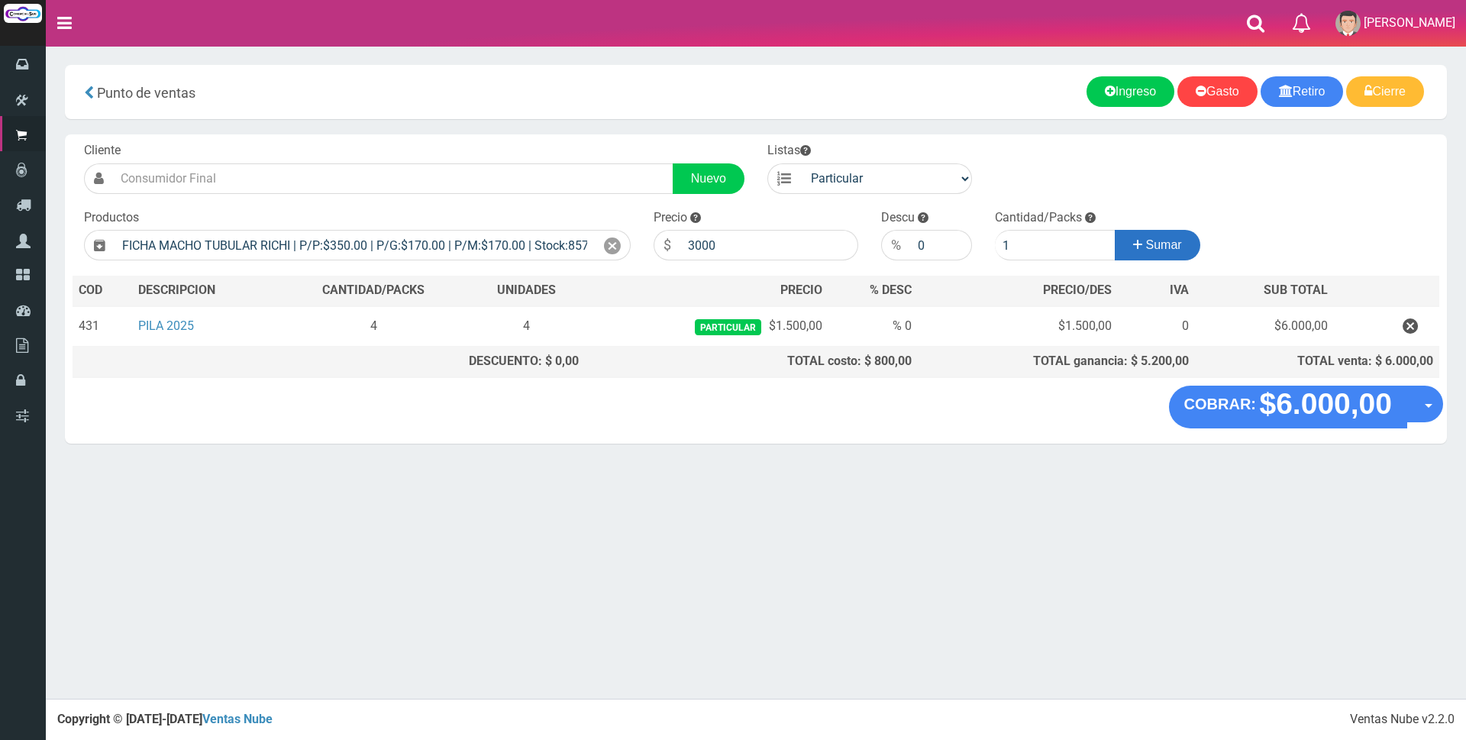
click at [1168, 244] on span "Sumar" at bounding box center [1164, 244] width 36 height 13
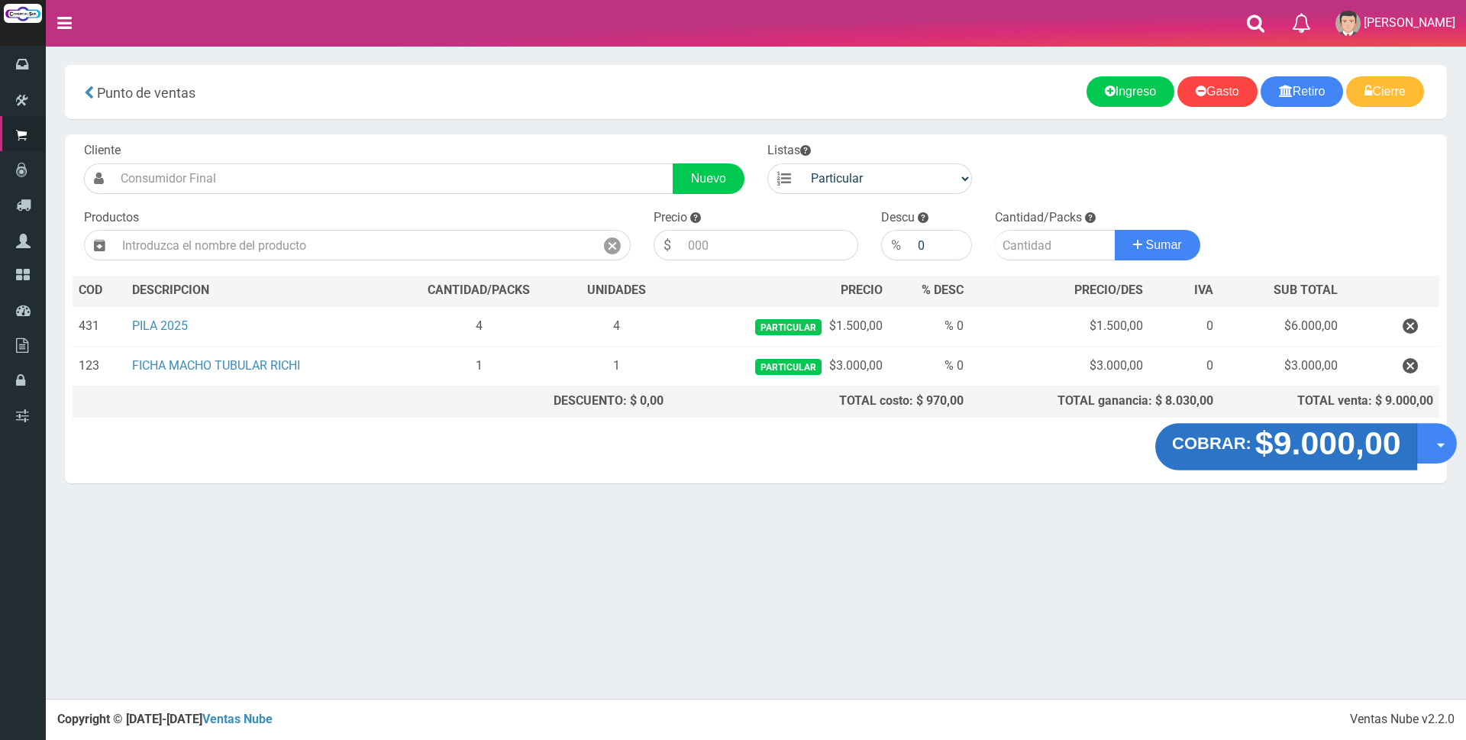
click at [1308, 452] on strong "$9.000,00" at bounding box center [1327, 443] width 146 height 36
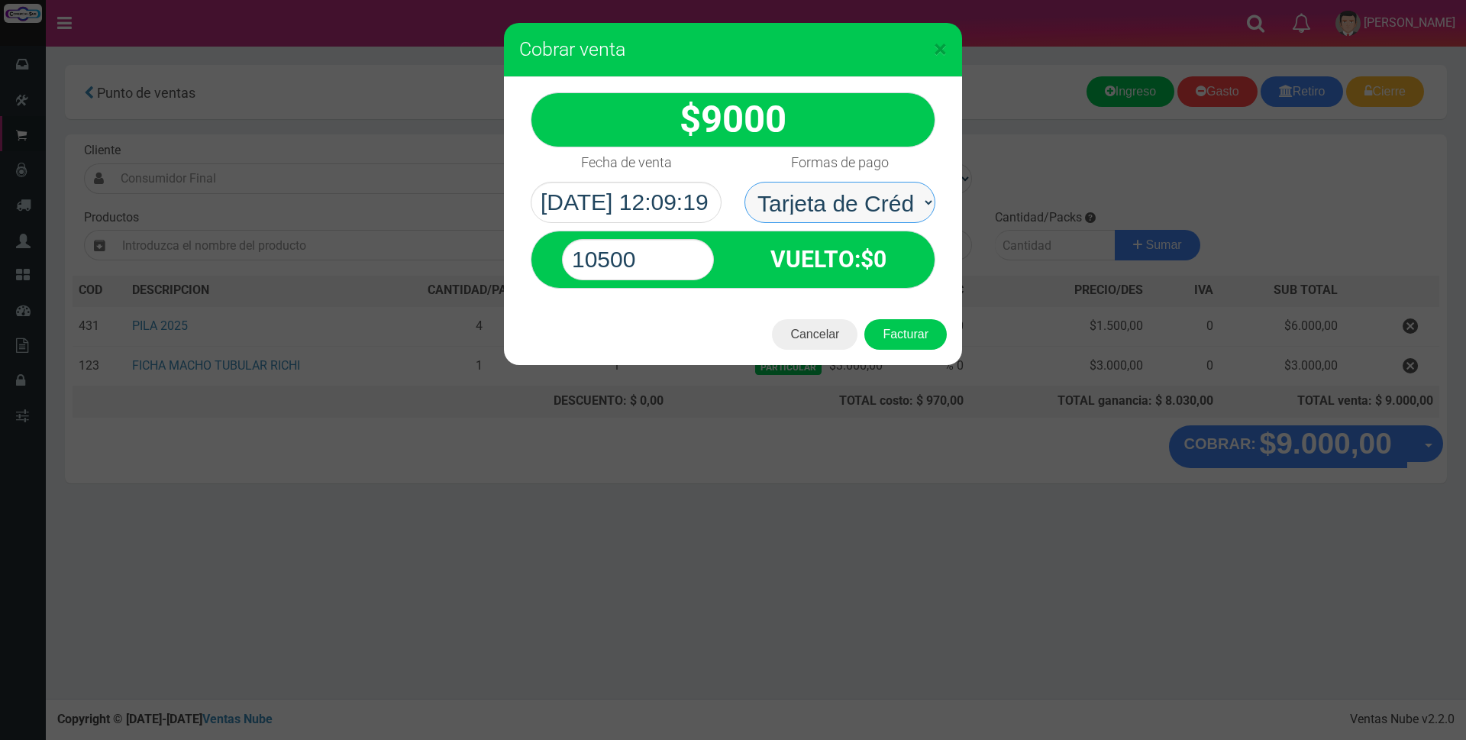
click at [847, 202] on select "Seleccionar Efectivo Tarjeta de Crédito Depósito Débito" at bounding box center [839, 202] width 191 height 41
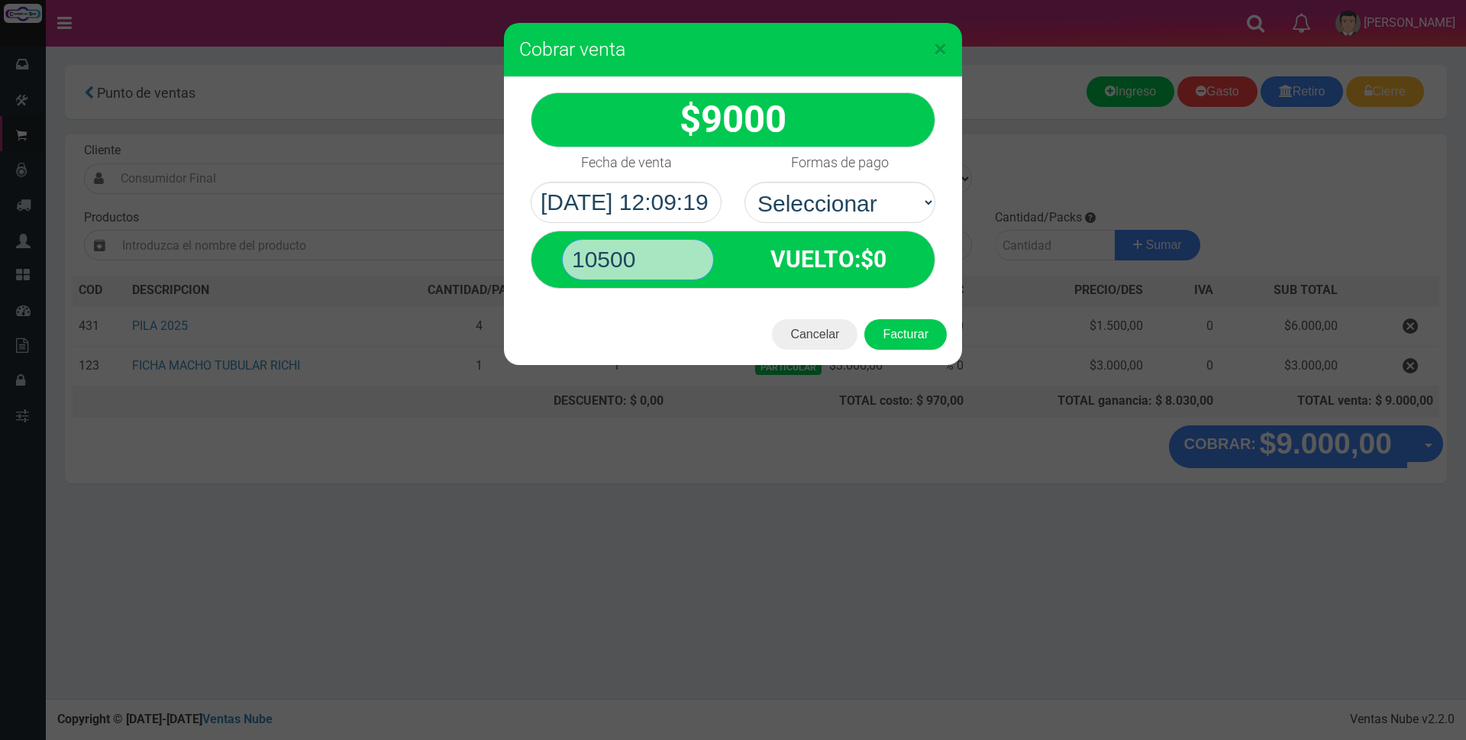
click at [663, 248] on input "10500" at bounding box center [638, 259] width 152 height 41
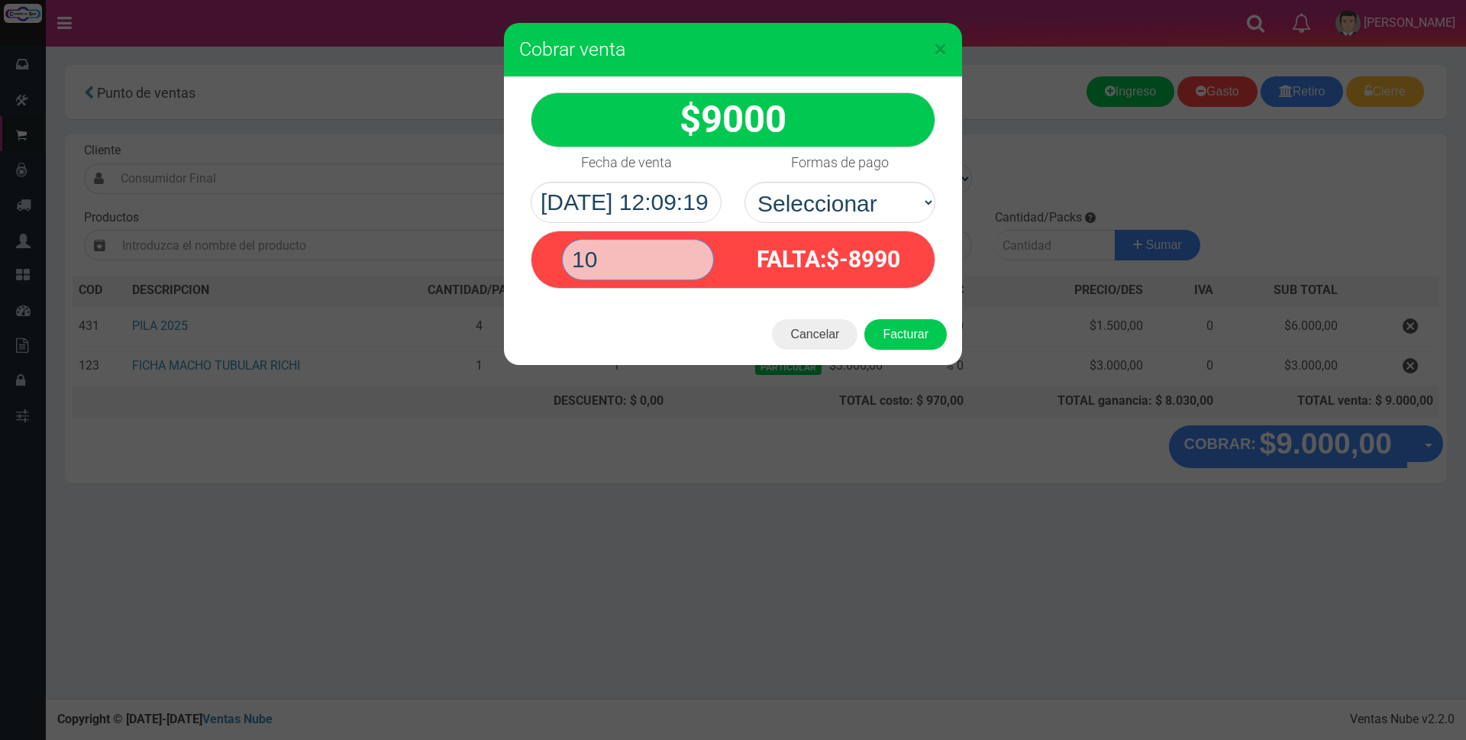
type input "1"
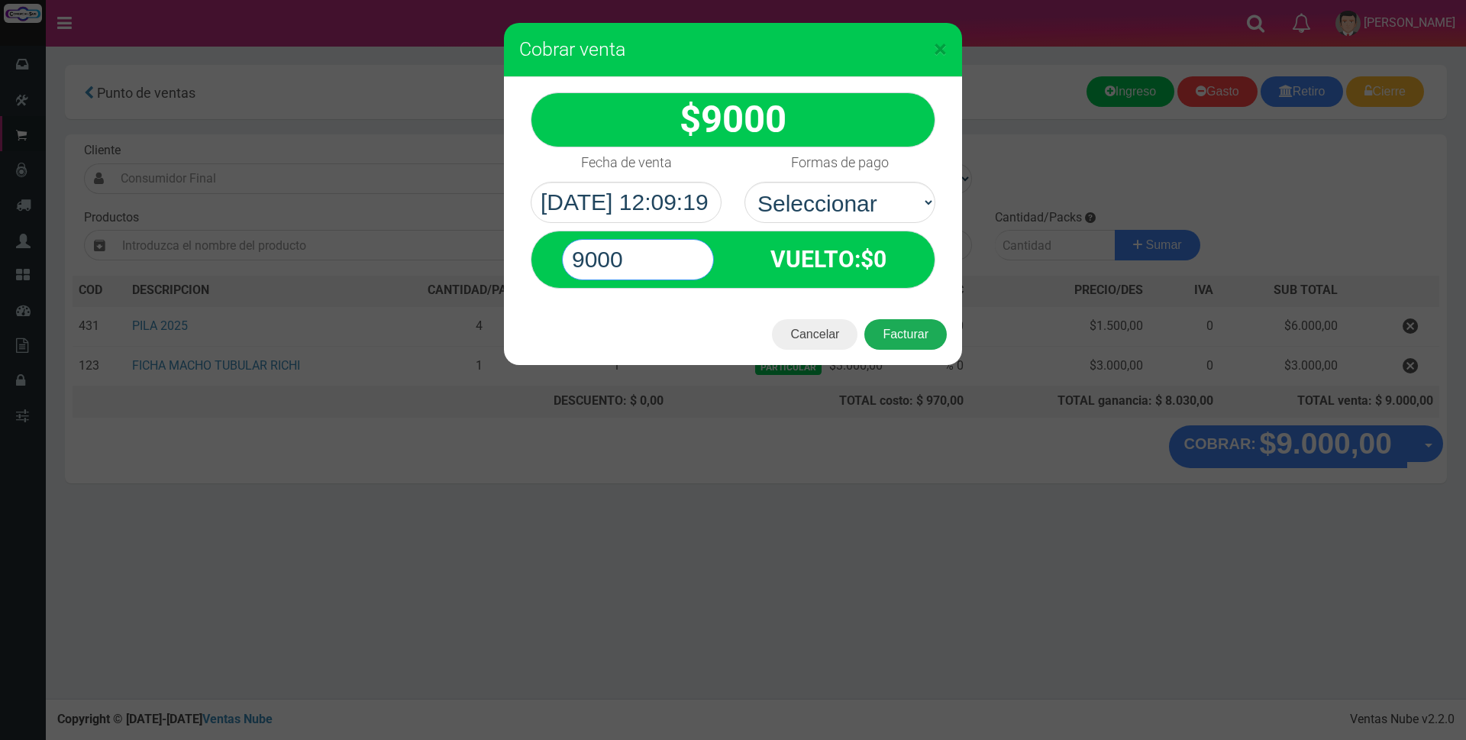
type input "9000"
click at [934, 336] on button "Facturar" at bounding box center [905, 334] width 82 height 31
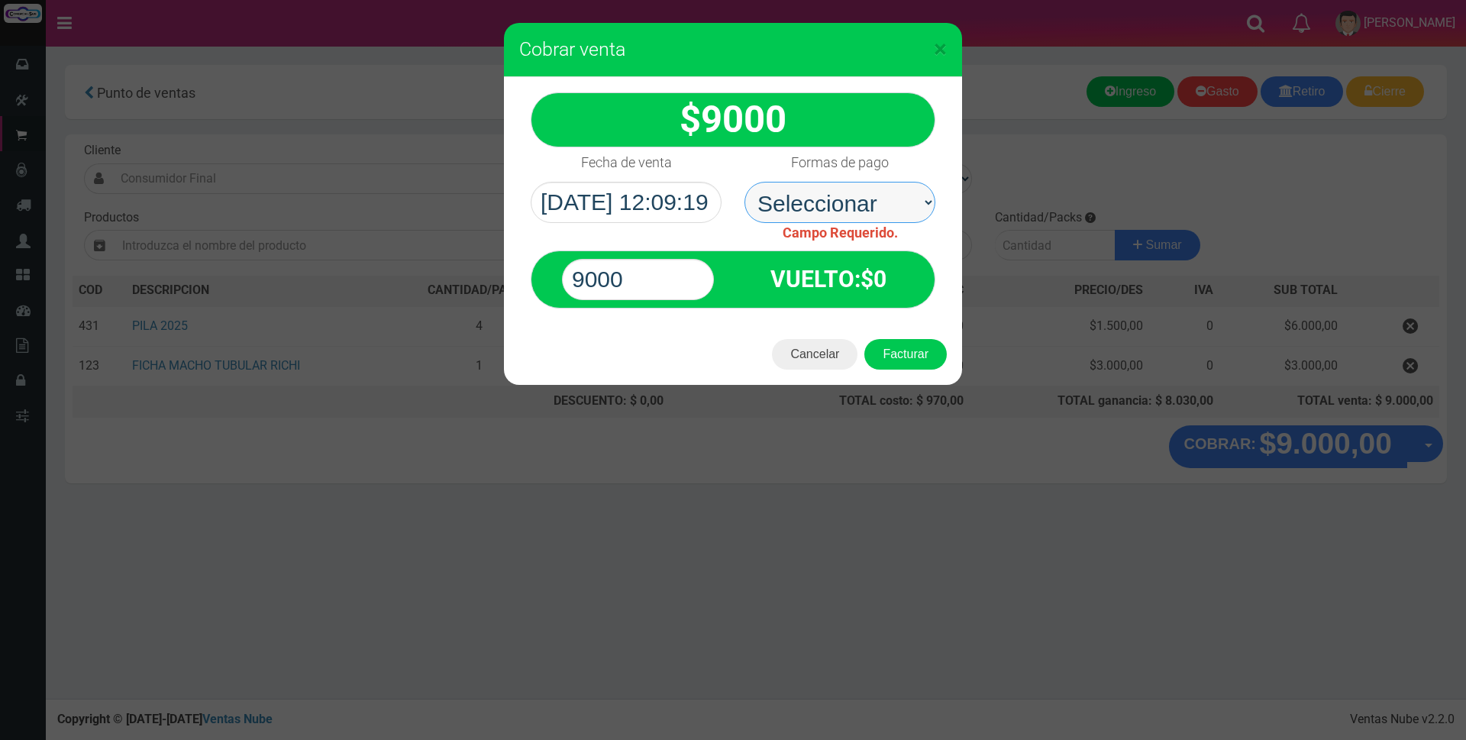
click at [907, 208] on select "Seleccionar Efectivo Tarjeta de Crédito Depósito Débito" at bounding box center [839, 202] width 191 height 41
select select "Efectivo"
click at [744, 182] on select "Seleccionar Efectivo Tarjeta de Crédito Depósito Débito" at bounding box center [839, 202] width 191 height 41
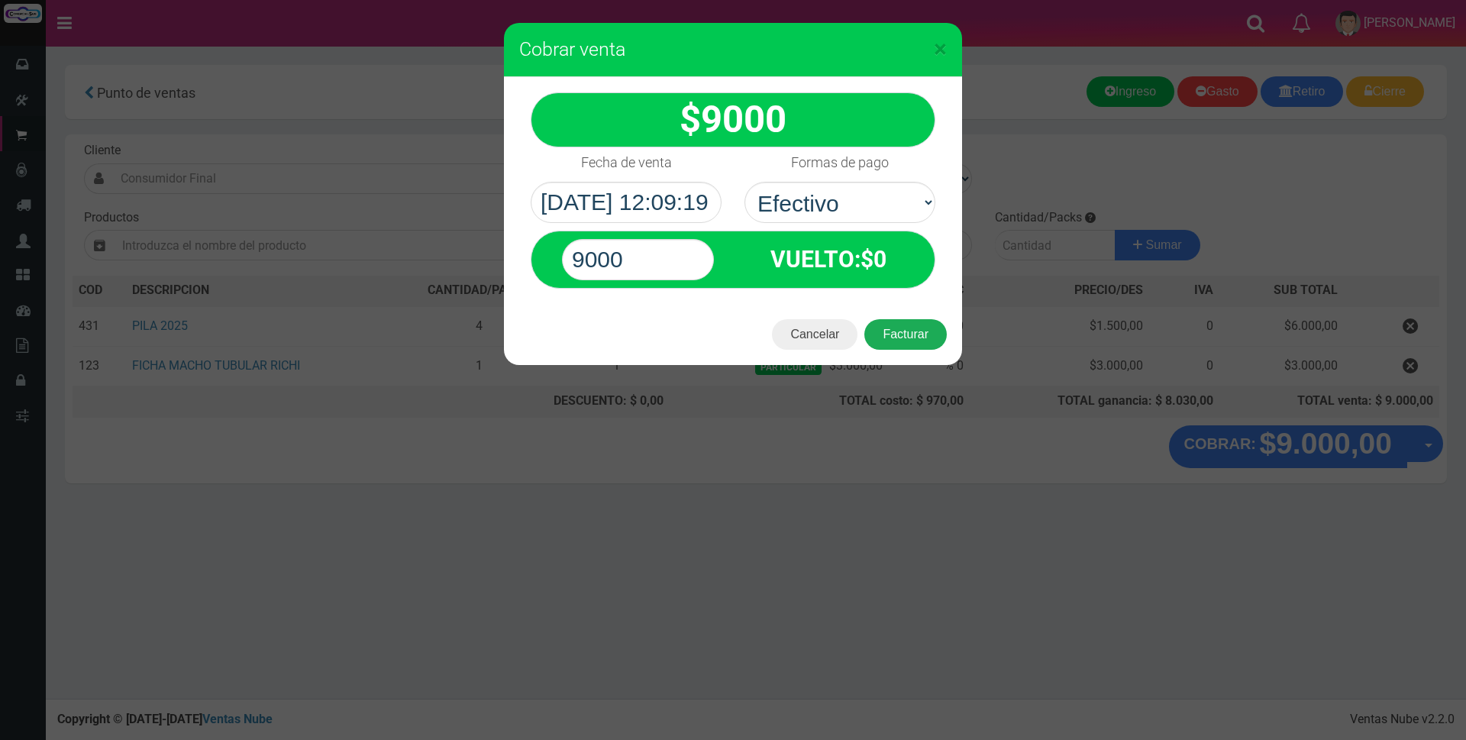
click at [910, 337] on button "Facturar" at bounding box center [905, 334] width 82 height 31
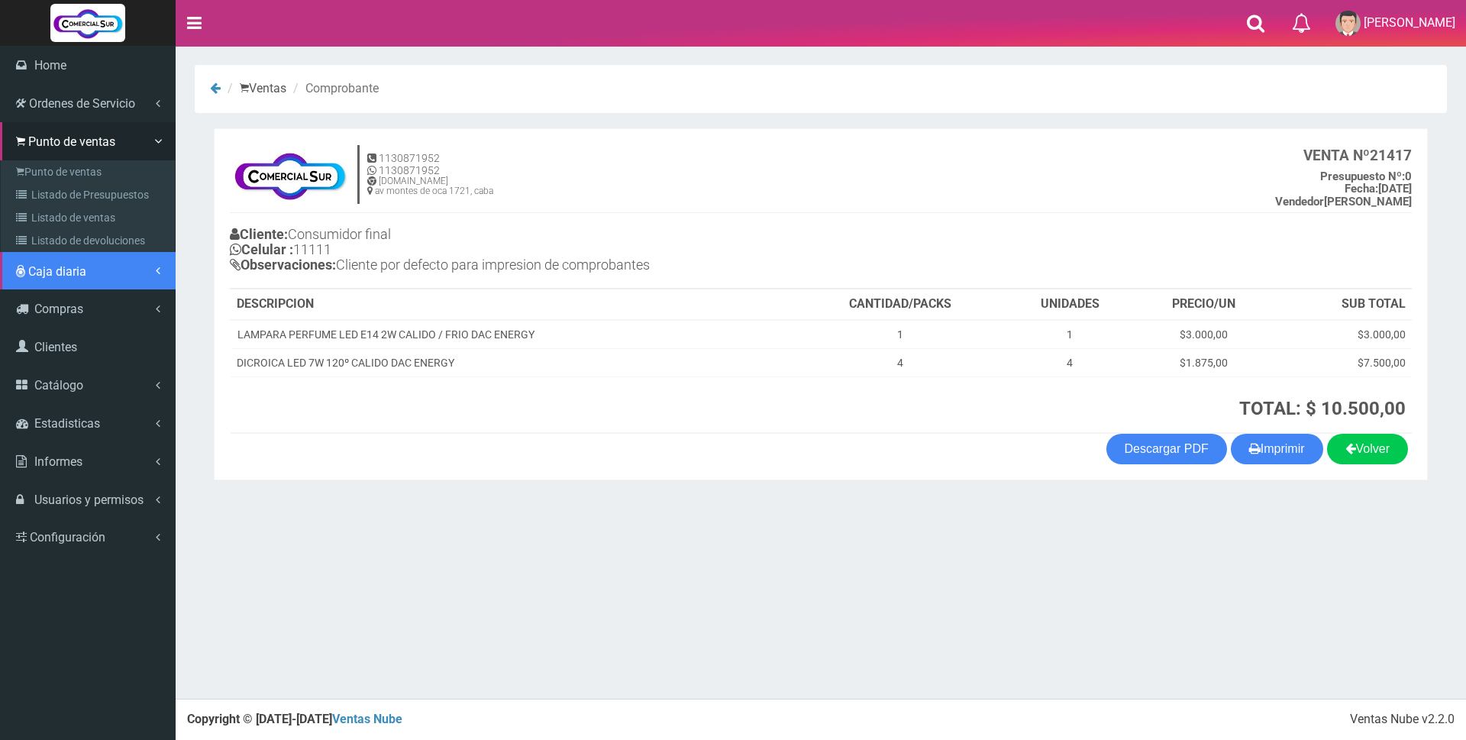
click at [64, 264] on span "Caja diaria" at bounding box center [57, 271] width 58 height 15
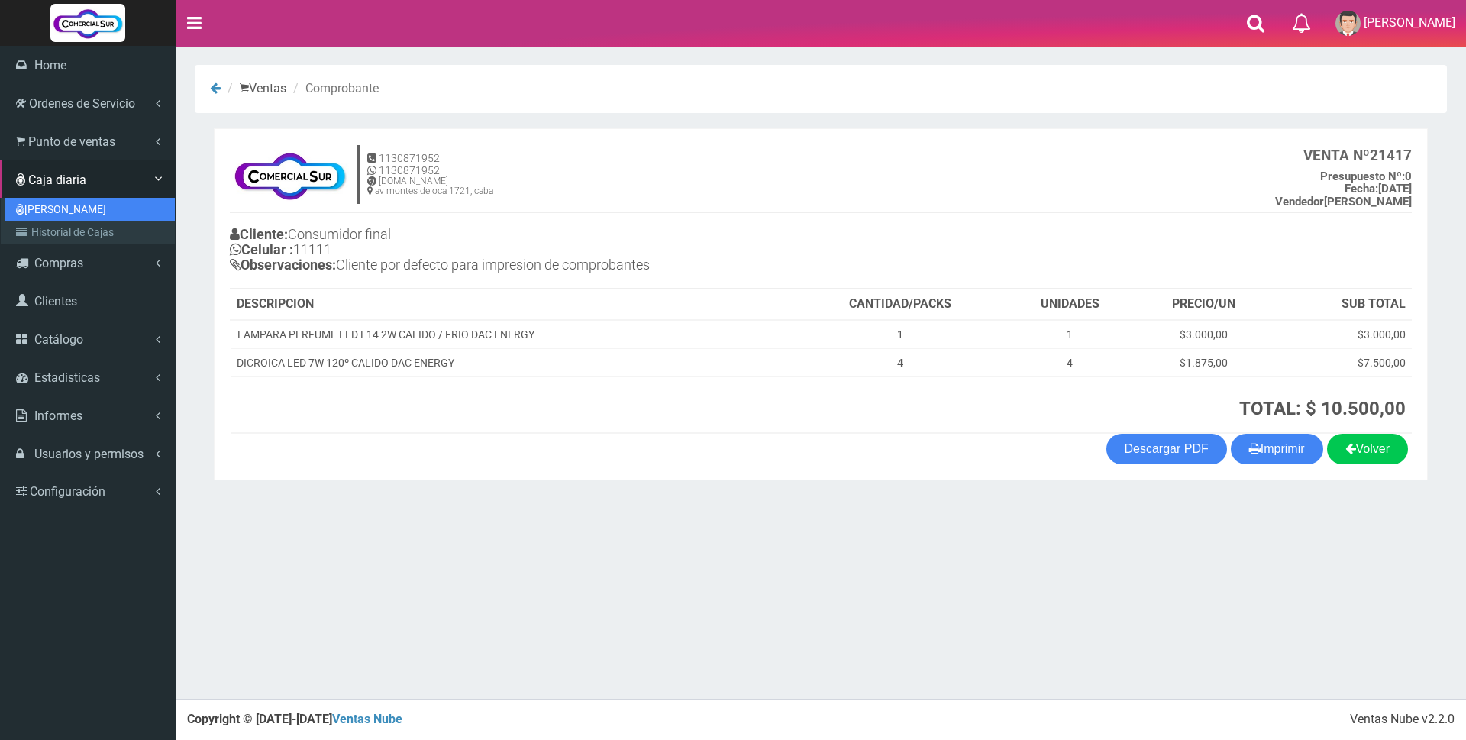
click at [63, 209] on link "[PERSON_NAME]" at bounding box center [90, 209] width 170 height 23
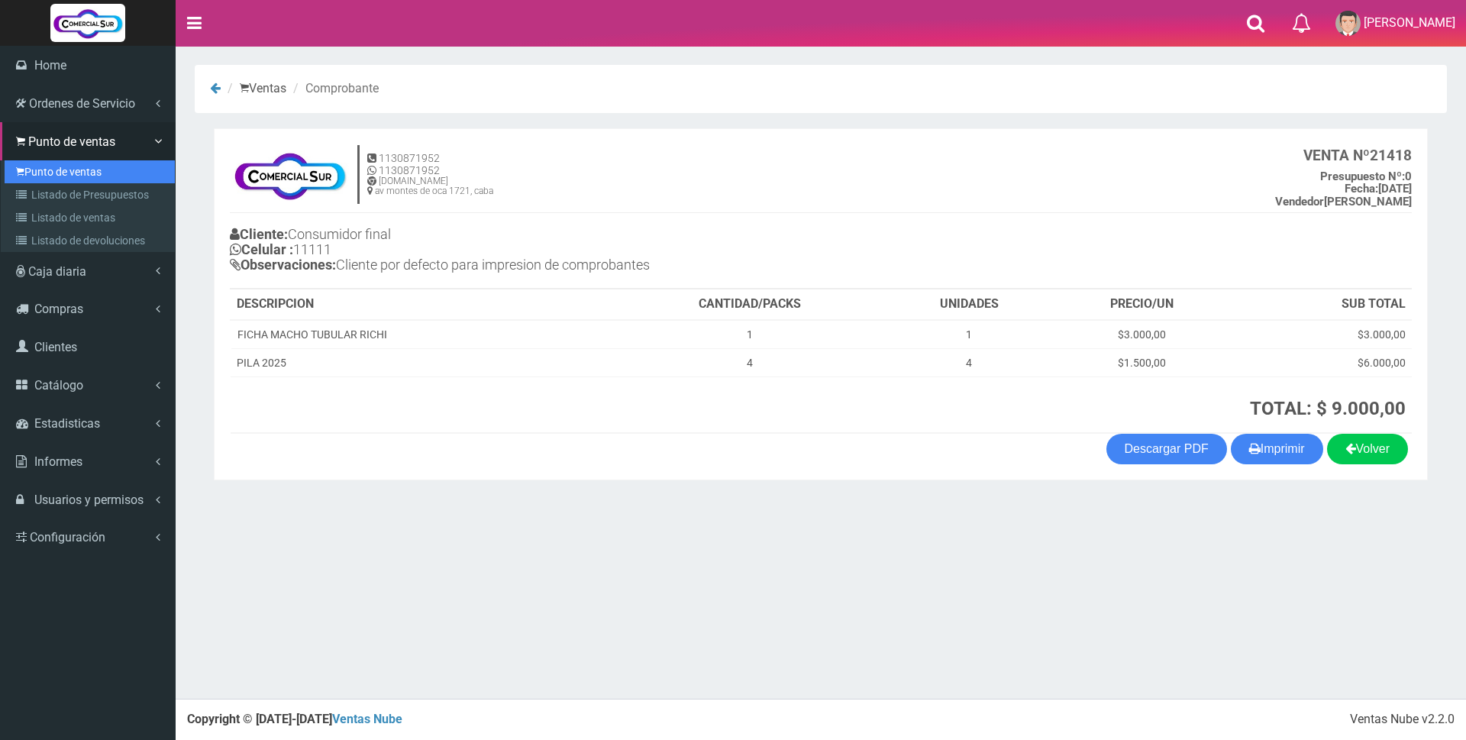
click at [70, 160] on link "Punto de ventas" at bounding box center [90, 171] width 170 height 23
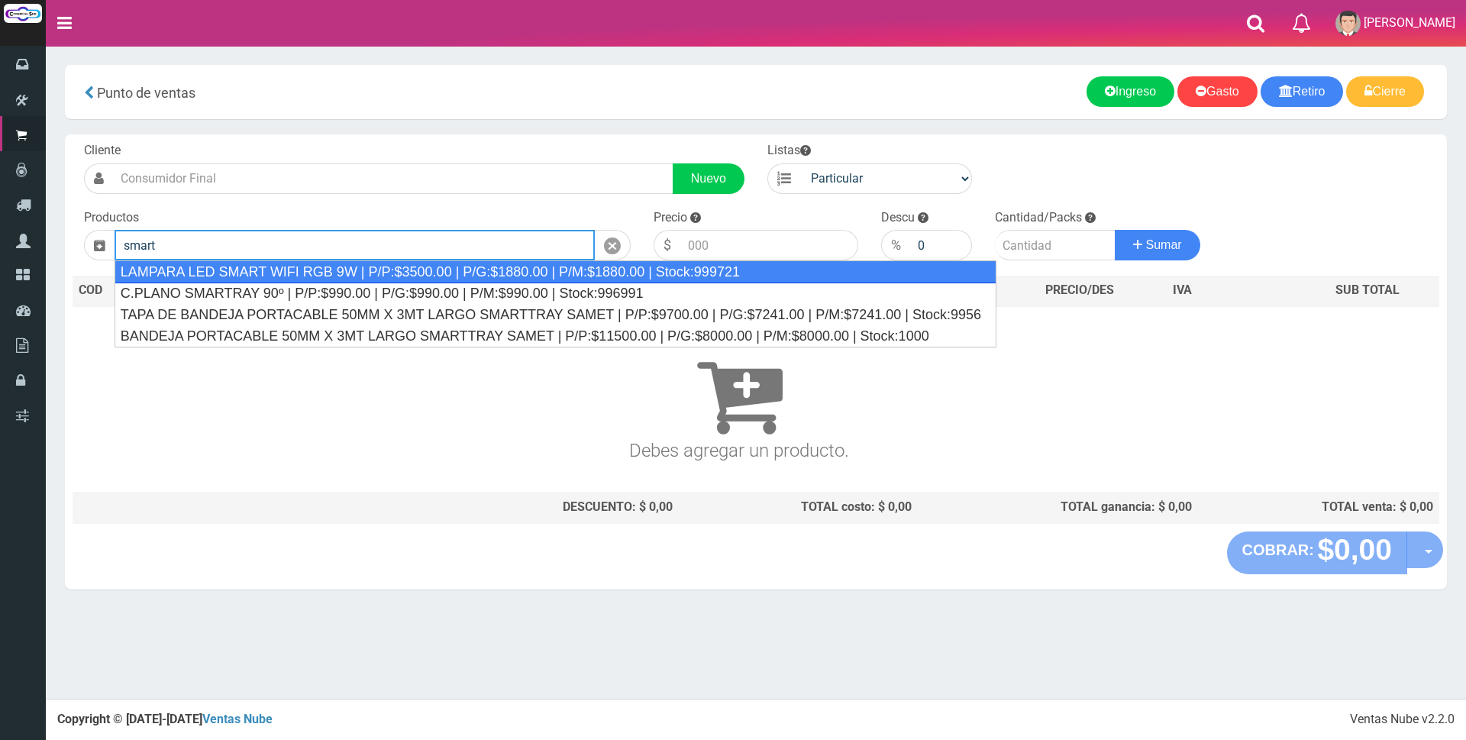
click at [392, 271] on div "LAMPARA LED SMART WIFI RGB 9W | P/P:$3500.00 | P/G:$1880.00 | P/M:$1880.00 | St…" at bounding box center [556, 271] width 882 height 23
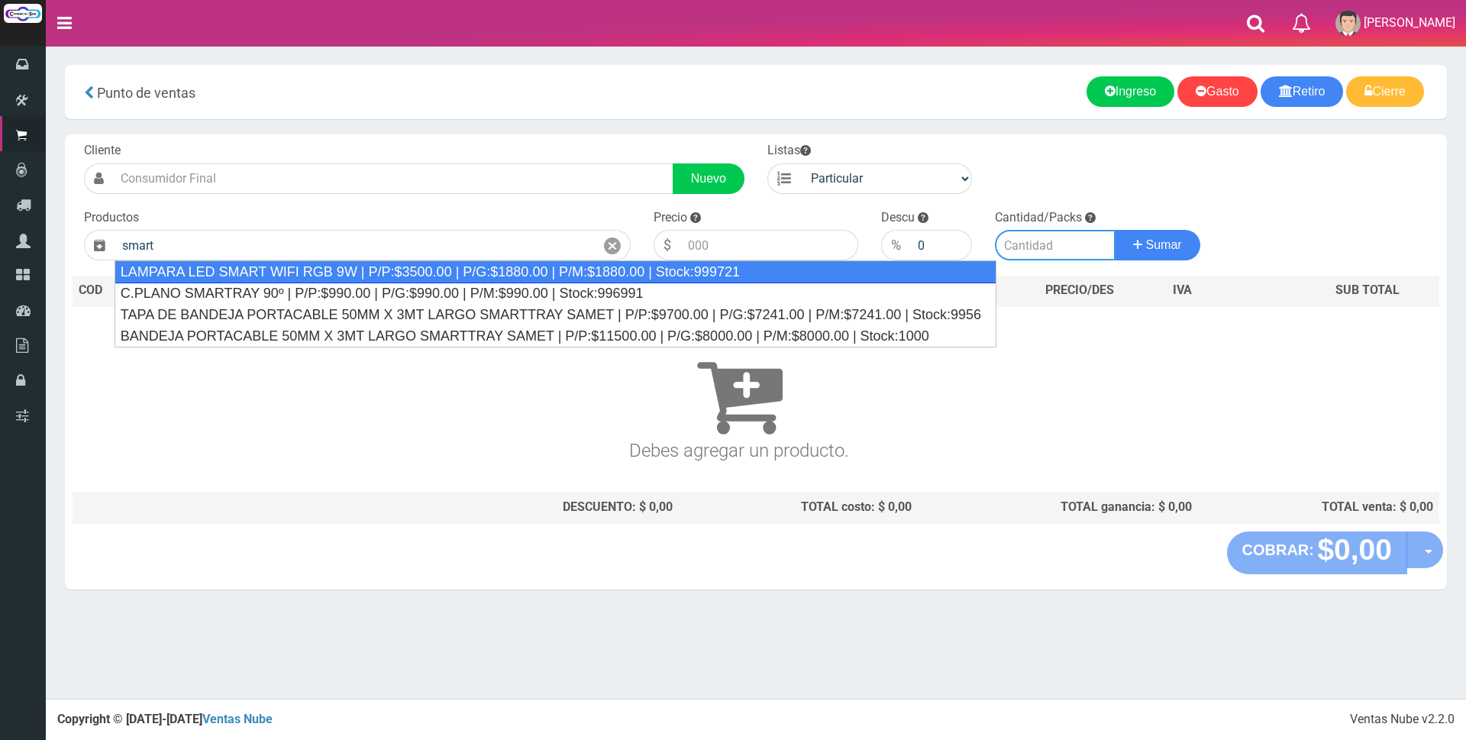
type input "LAMPARA LED SMART WIFI RGB 9W | P/P:$3500.00 | P/G:$1880.00 | P/M:$1880.00 | St…"
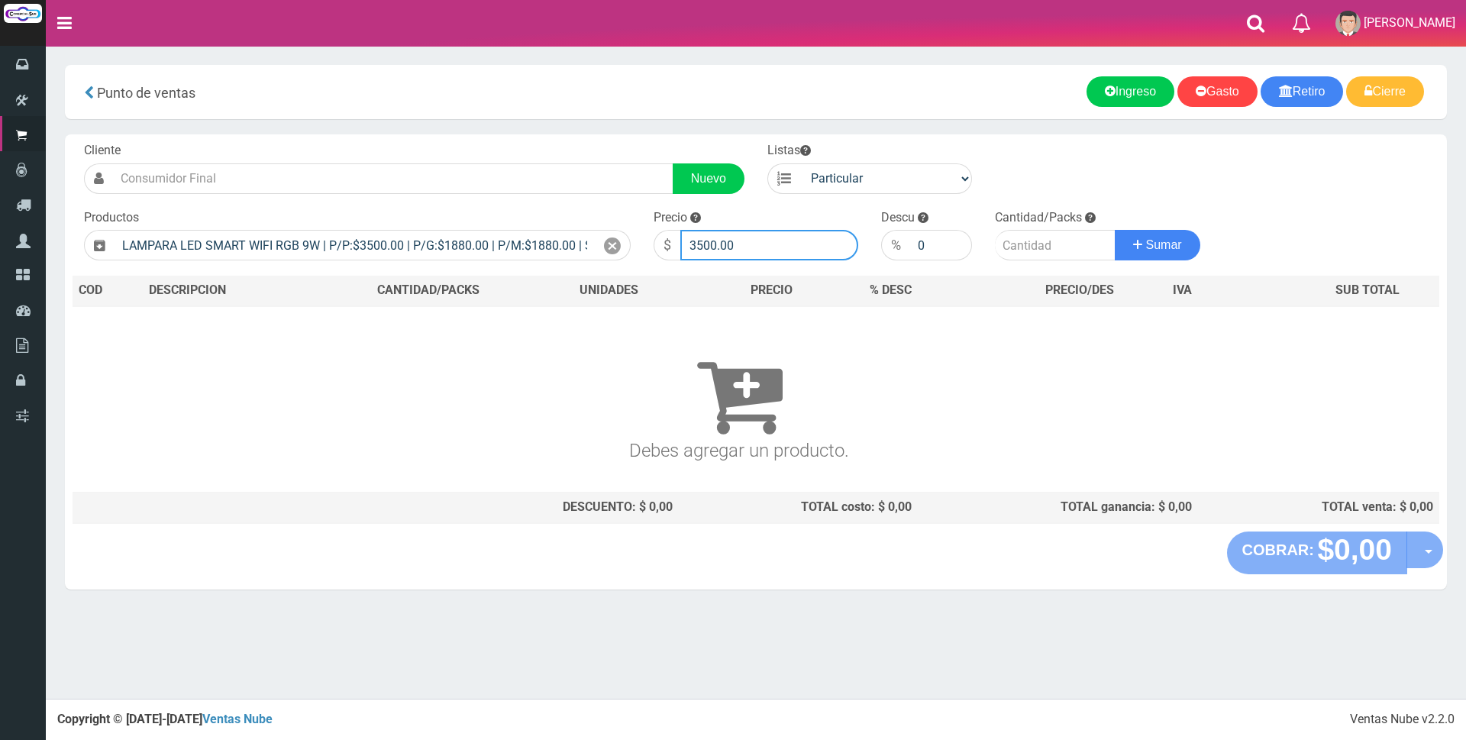
click at [750, 244] on input "3500.00" at bounding box center [769, 245] width 178 height 31
type input "3"
type input "13500"
click at [1030, 242] on input "number" at bounding box center [1055, 245] width 121 height 31
type input "1"
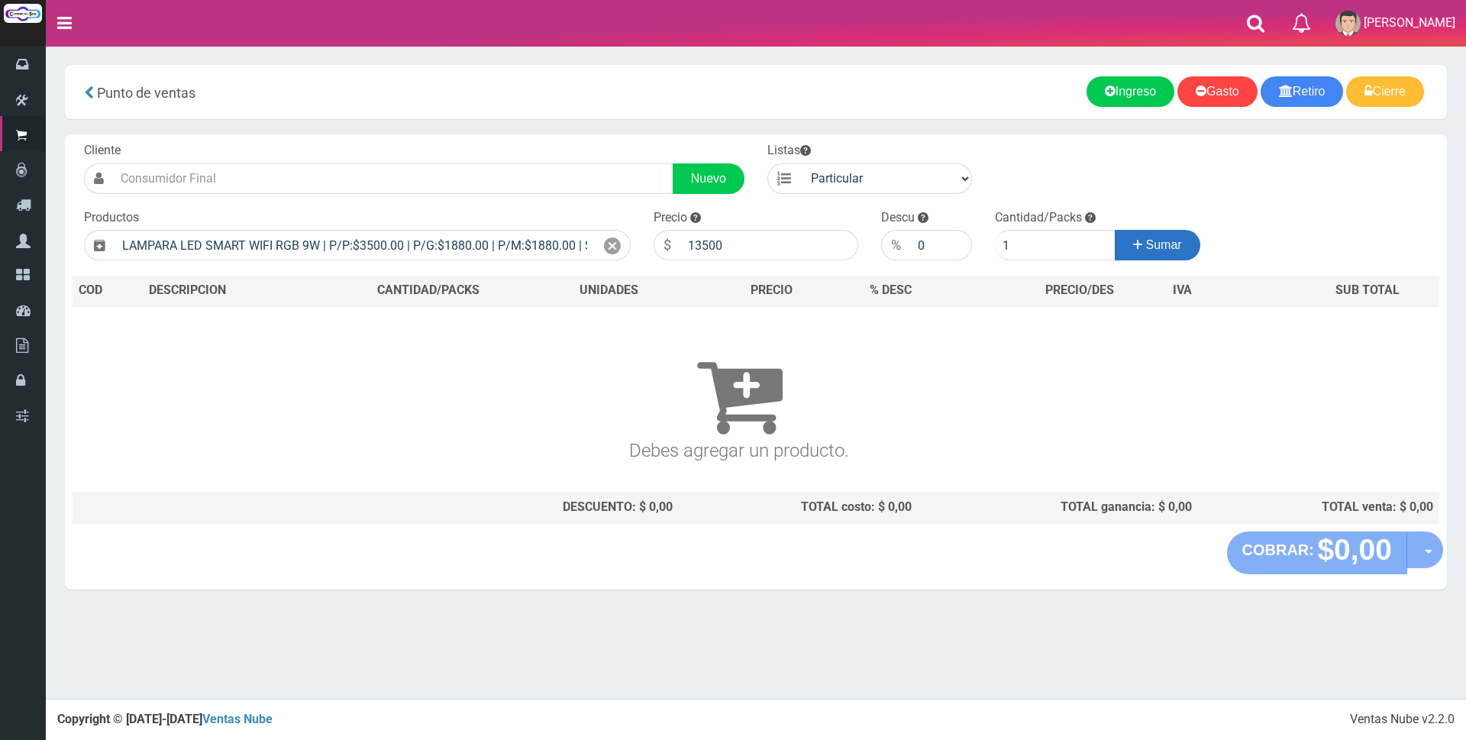
click at [1192, 249] on button "Sumar" at bounding box center [1158, 245] width 86 height 31
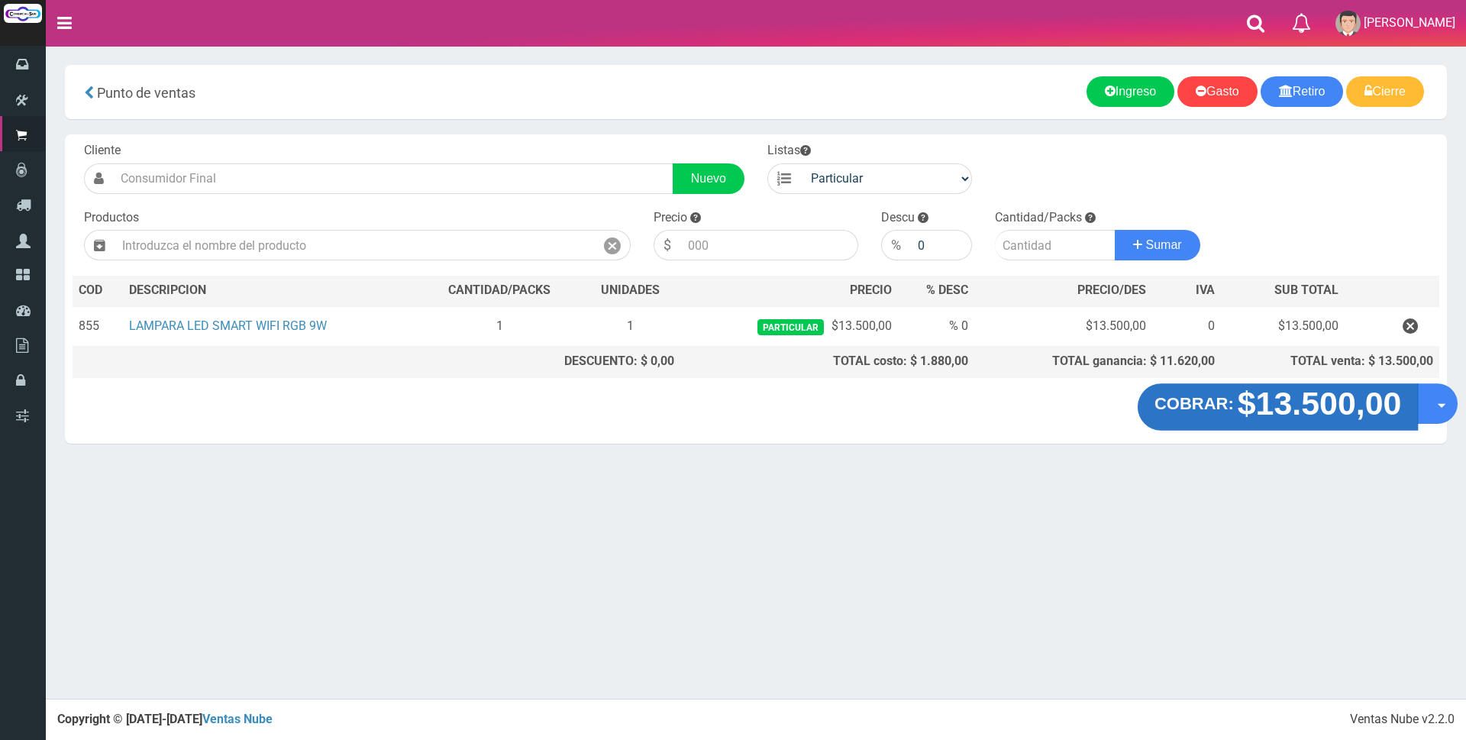
click at [1300, 409] on strong "$13.500,00" at bounding box center [1320, 404] width 164 height 36
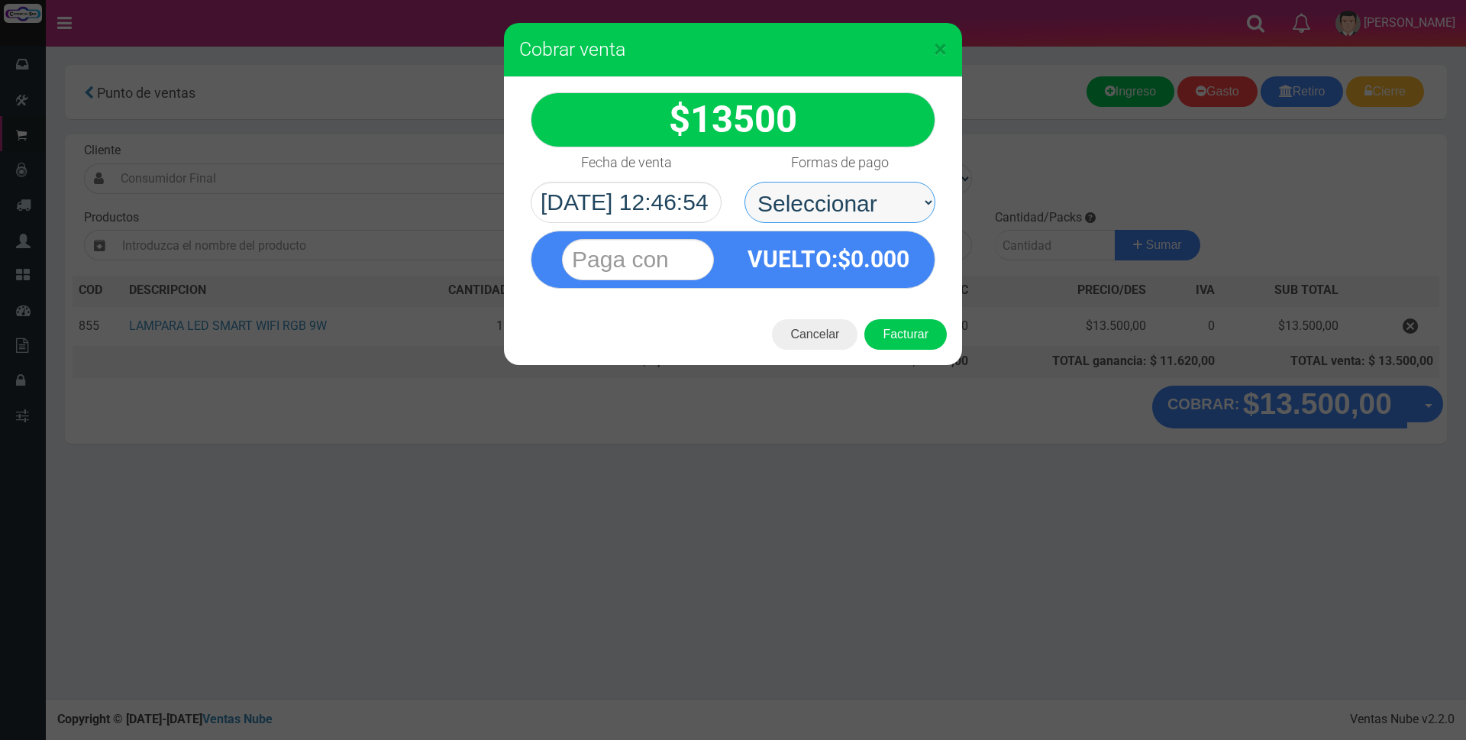
click at [865, 206] on select "Seleccionar Efectivo Tarjeta de Crédito Depósito Débito" at bounding box center [839, 202] width 191 height 41
select select "Efectivo"
click at [744, 182] on select "Seleccionar Efectivo Tarjeta de Crédito Depósito Débito" at bounding box center [839, 202] width 191 height 41
click at [705, 258] on input "text" at bounding box center [638, 259] width 152 height 41
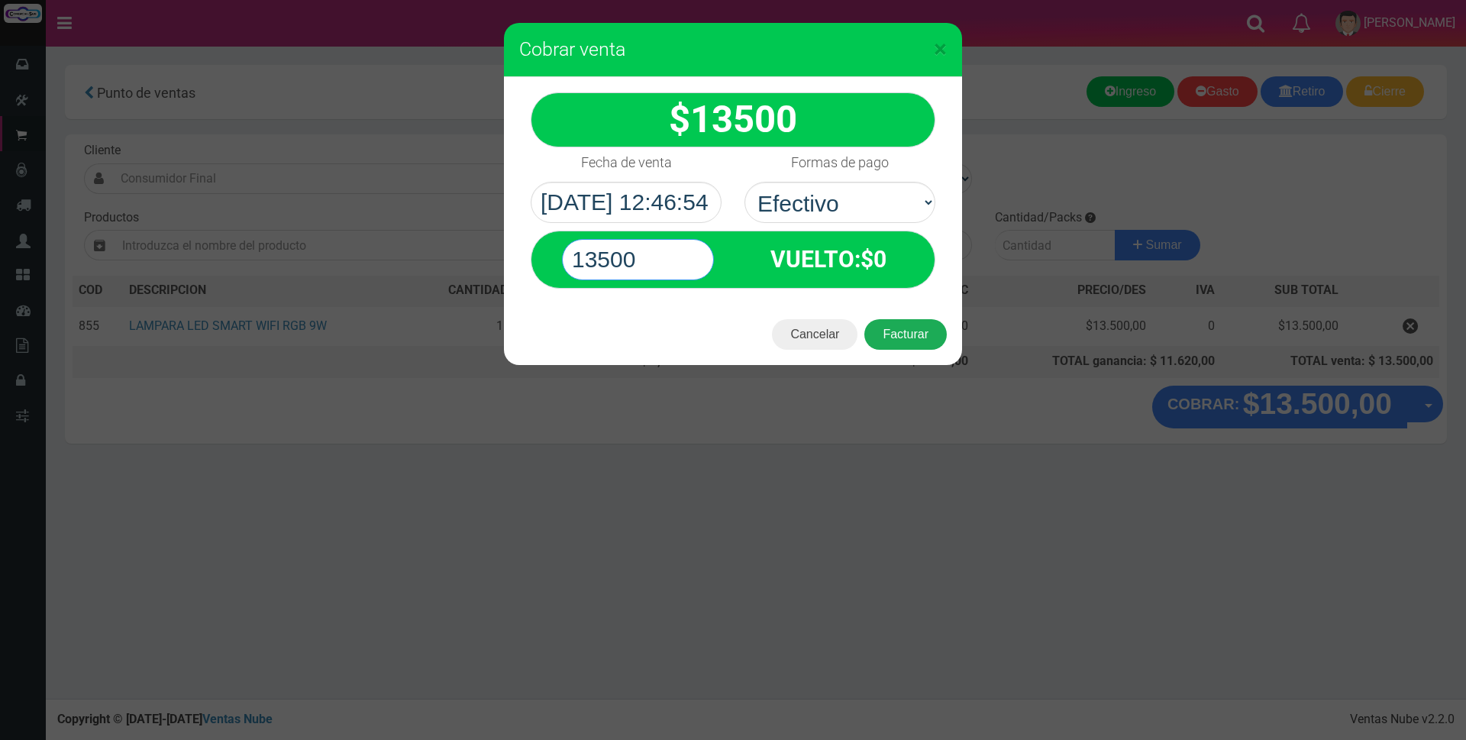
type input "13500"
click at [927, 337] on button "Facturar" at bounding box center [905, 334] width 82 height 31
